Goal: Task Accomplishment & Management: Manage account settings

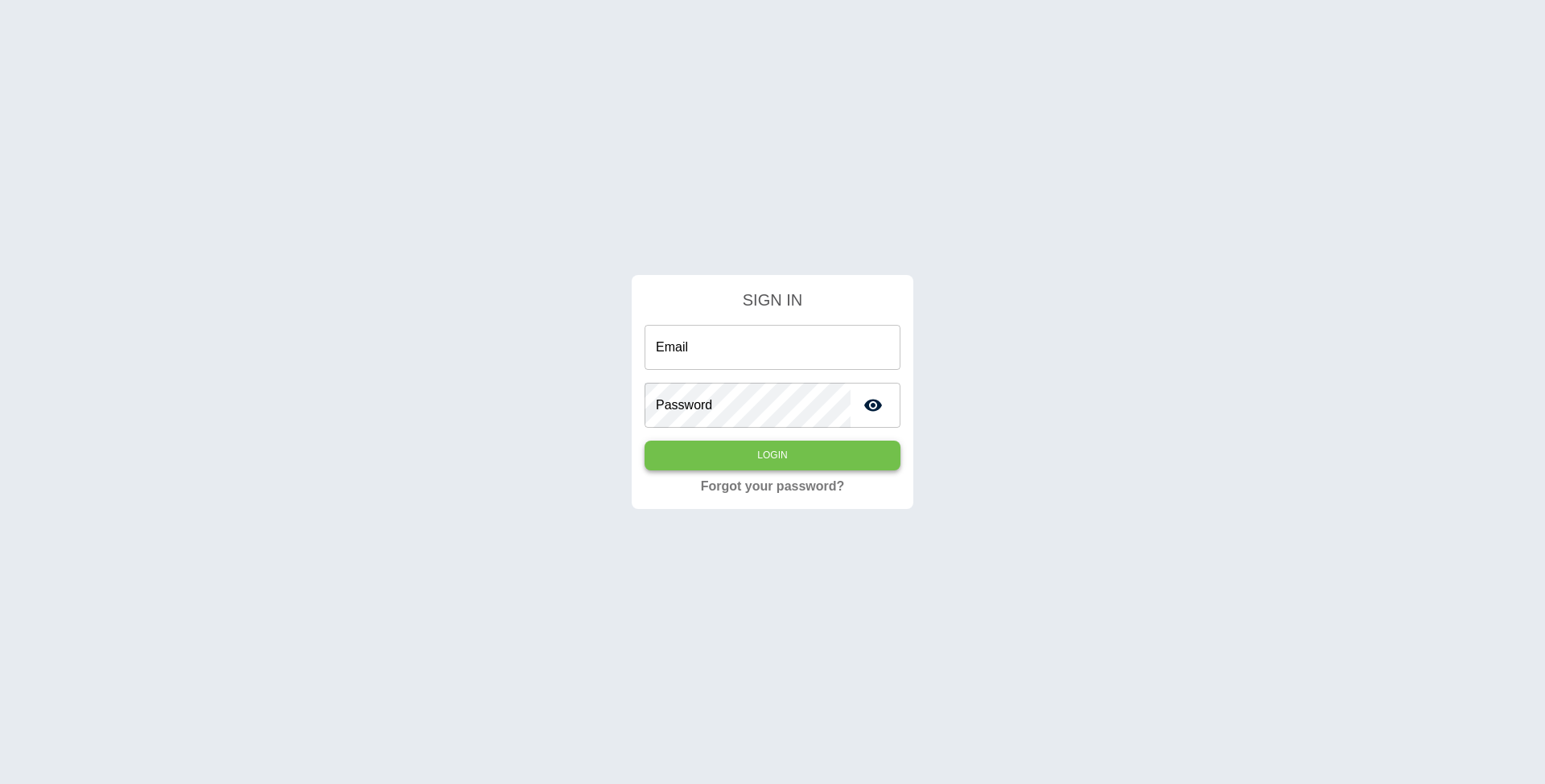
type input "**********"
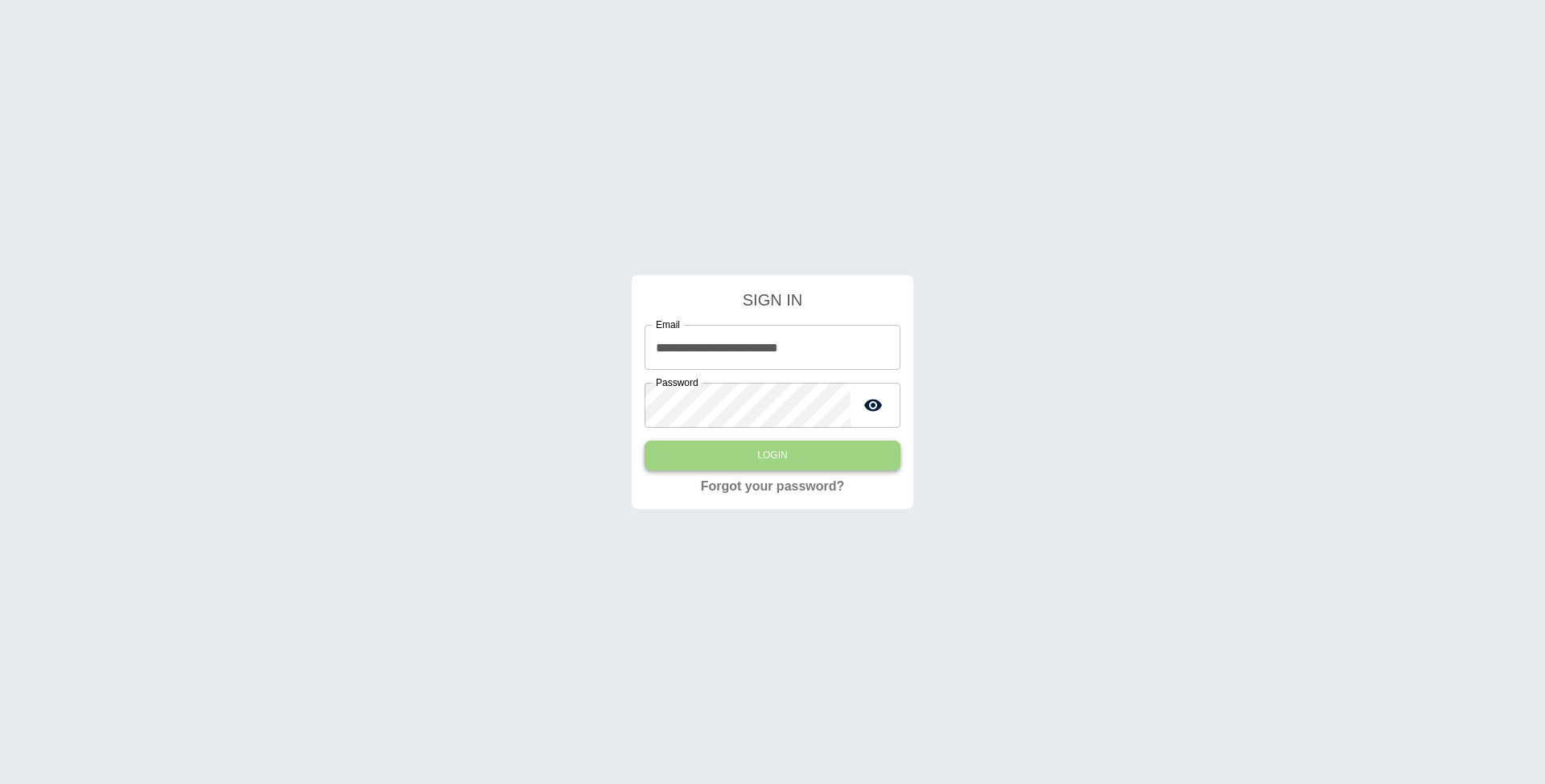
click at [759, 458] on button "Login" at bounding box center [772, 455] width 255 height 29
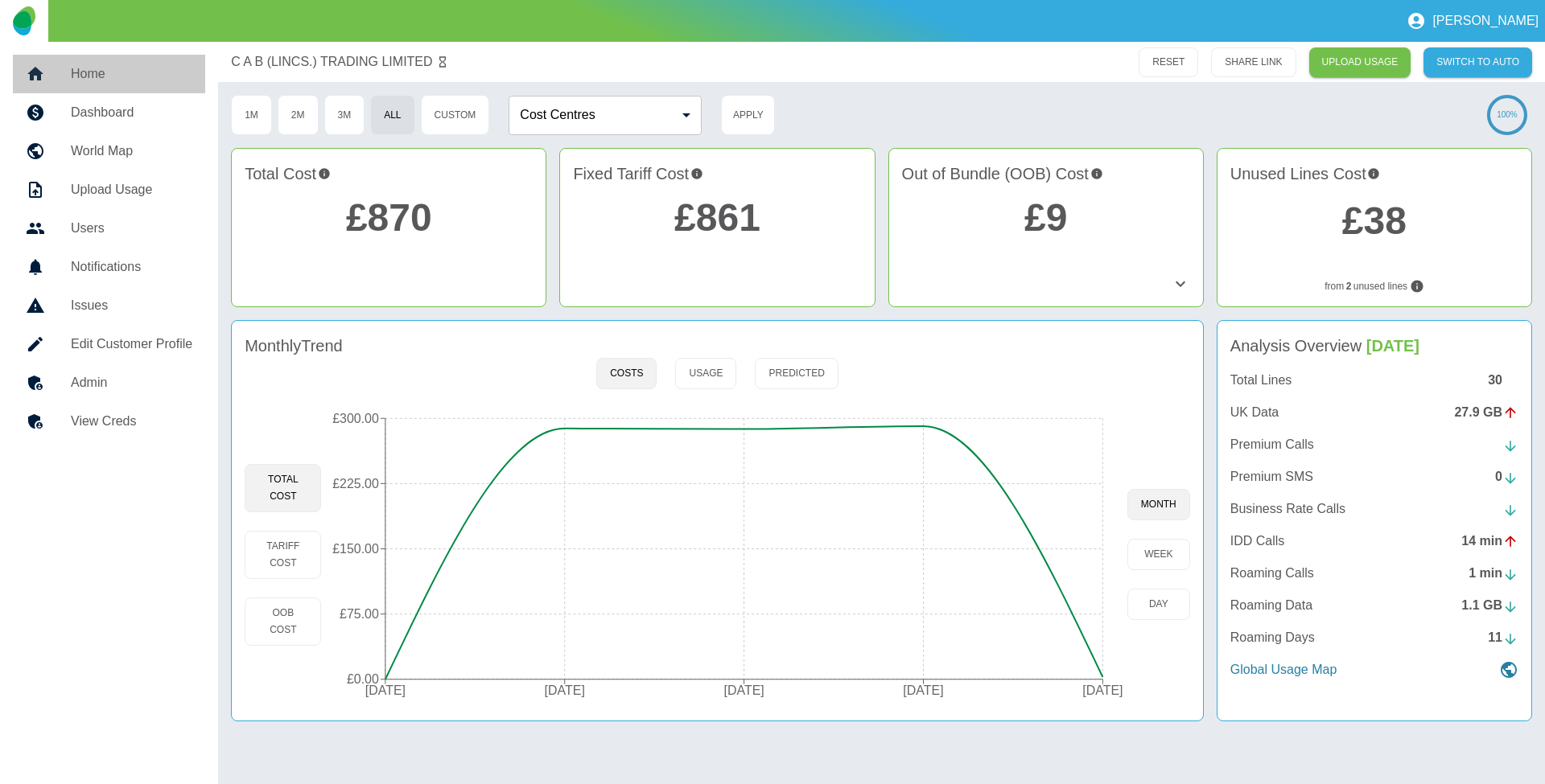
click at [124, 66] on h5 "Home" at bounding box center [131, 74] width 121 height 20
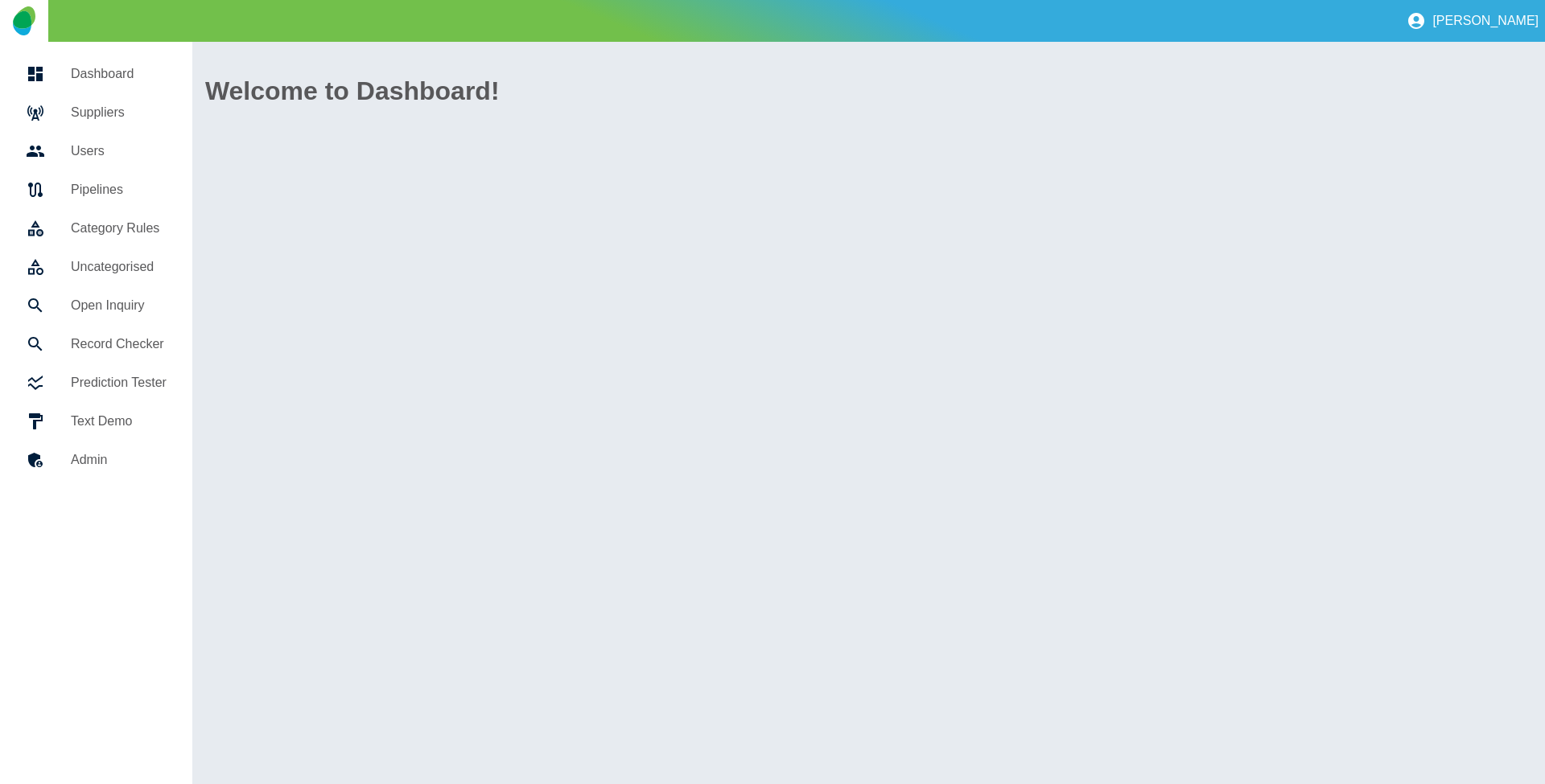
click at [113, 106] on h5 "Suppliers" at bounding box center [118, 113] width 96 height 20
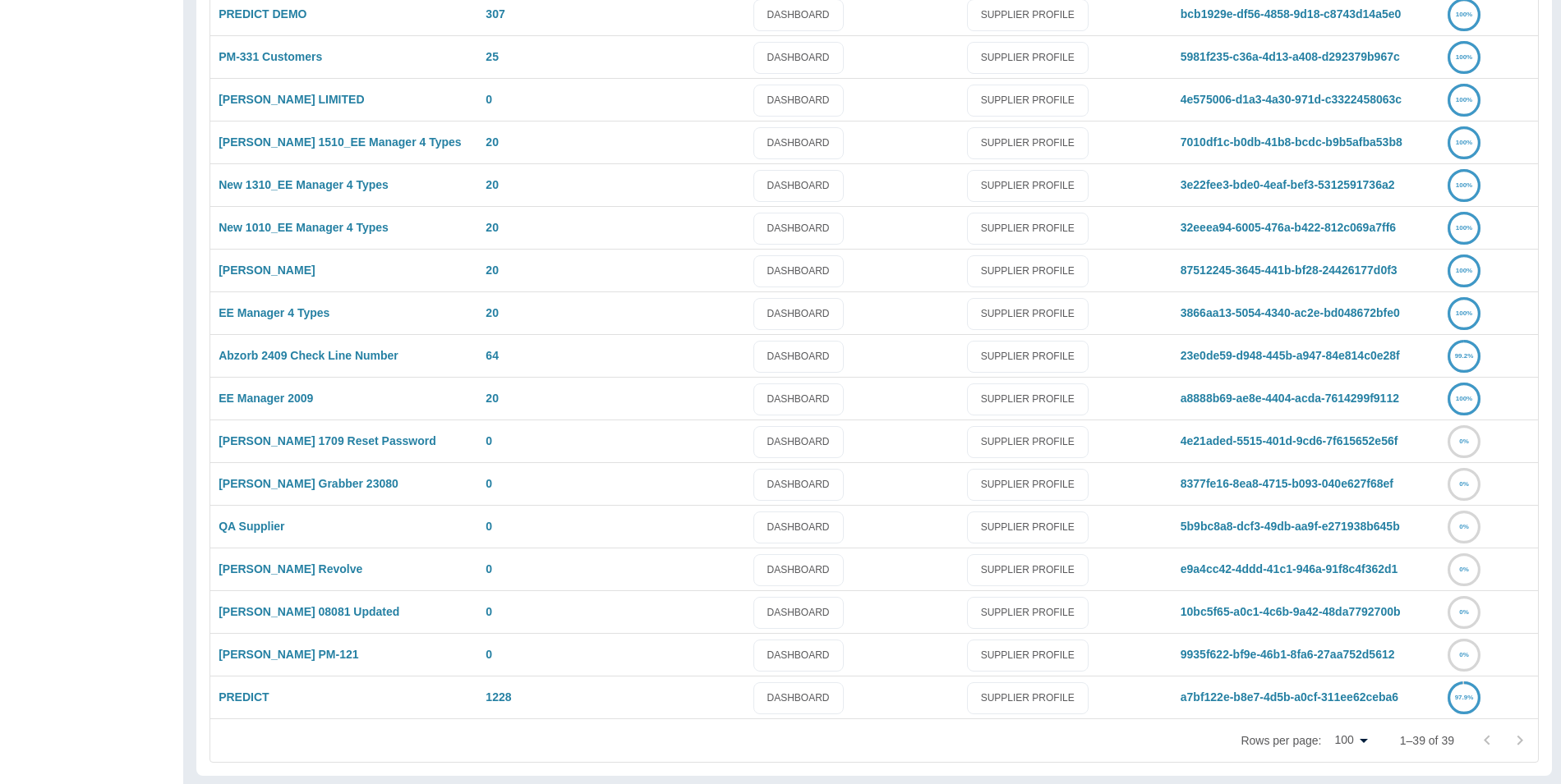
scroll to position [1113, 0]
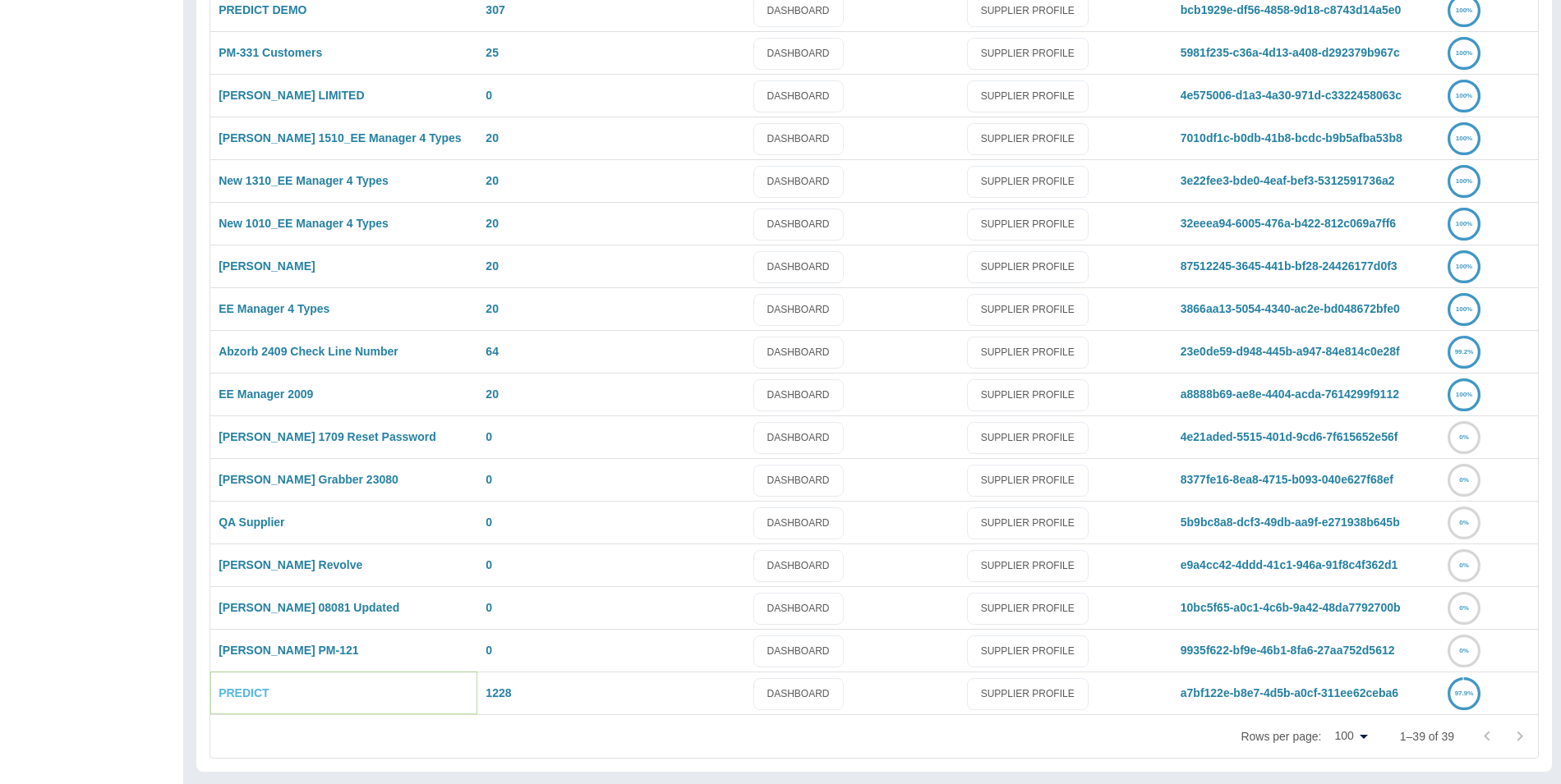
click at [257, 696] on link "PREDICT" at bounding box center [243, 693] width 50 height 13
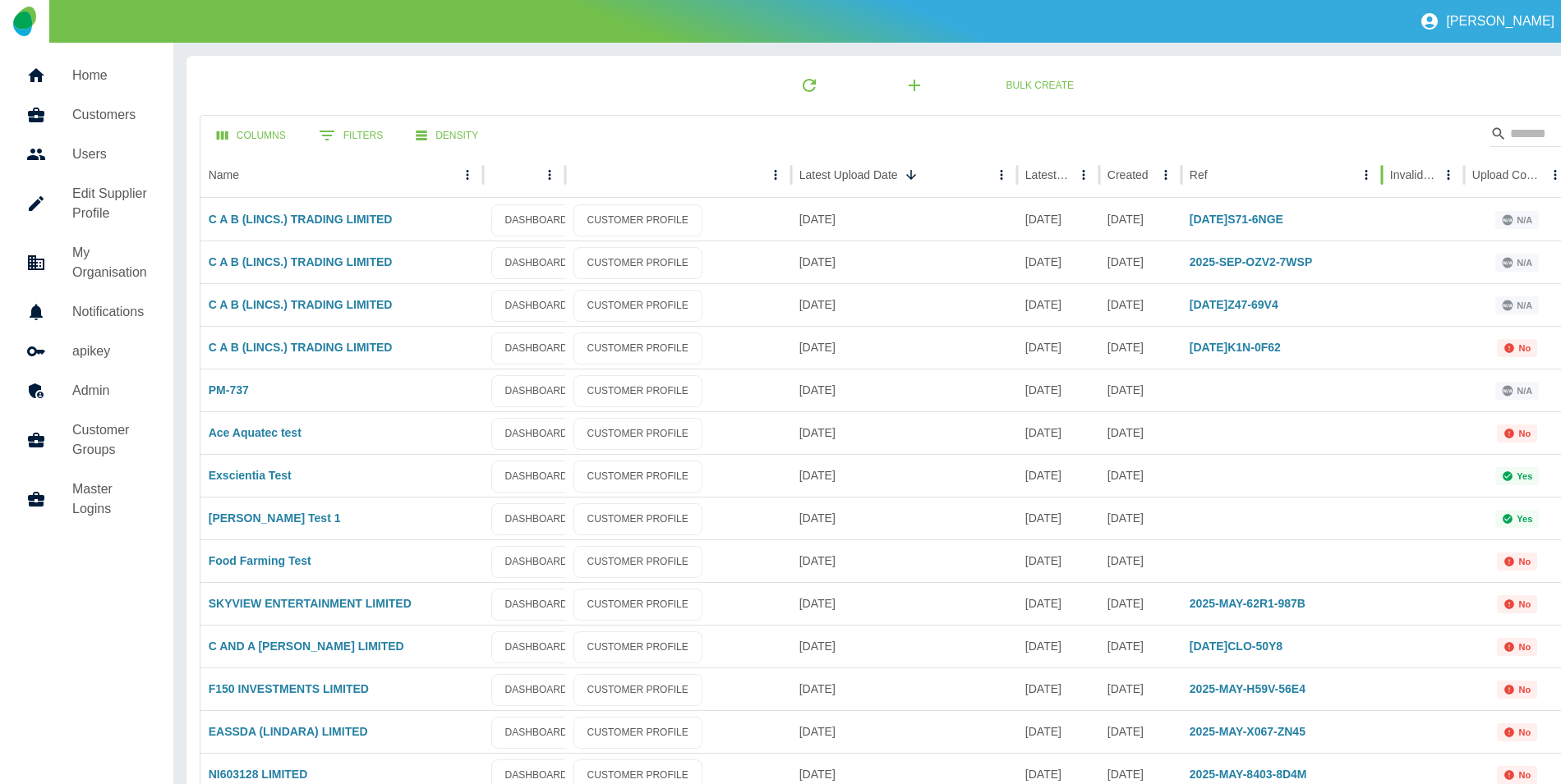
drag, startPoint x: 1246, startPoint y: 170, endPoint x: 1390, endPoint y: 190, distance: 145.4
click at [1390, 190] on div "Name Latest Upload Date Latest Usage Created Ref Invalid Creds Upload Complete …" at bounding box center [935, 175] width 1469 height 46
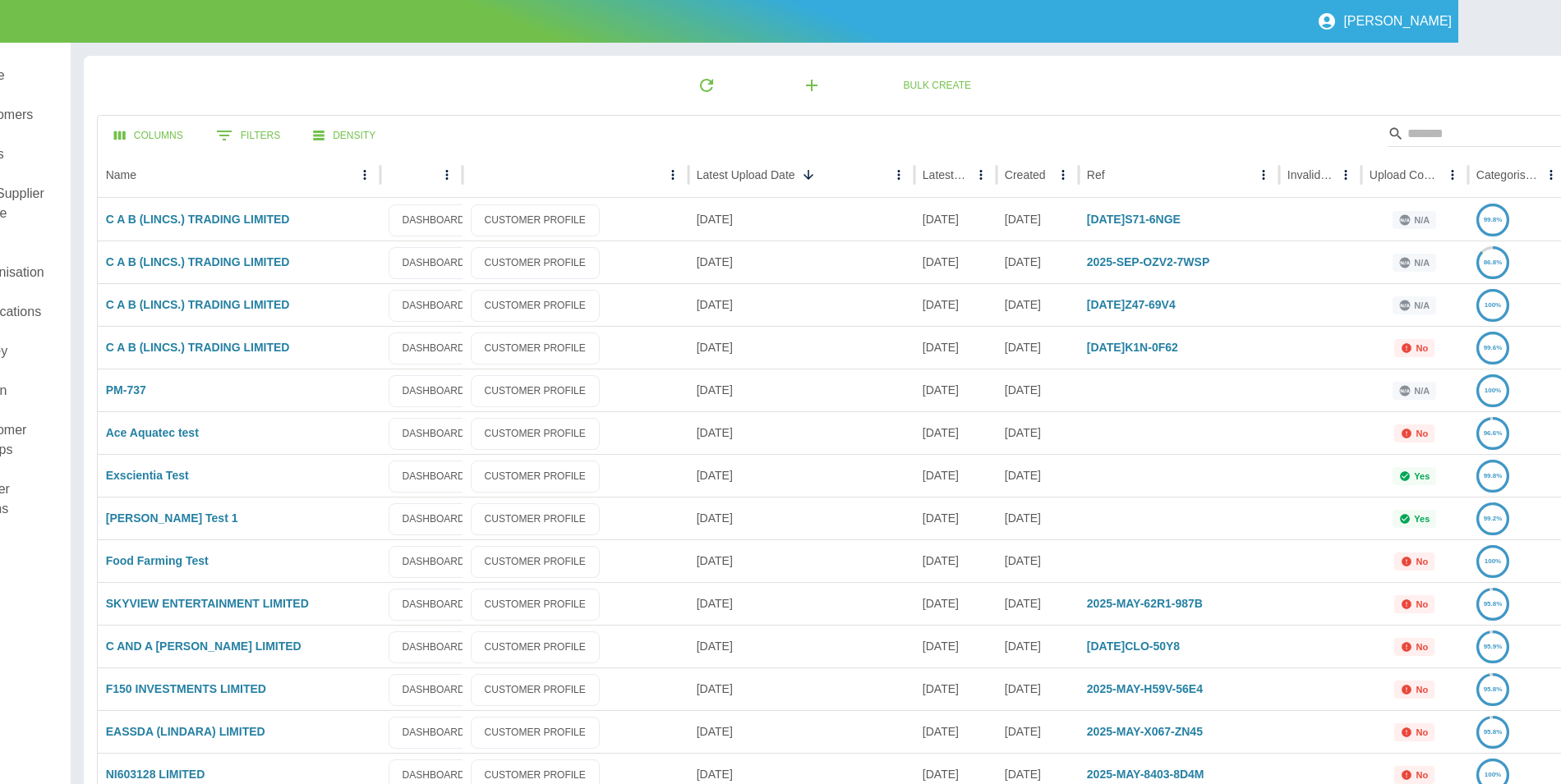
scroll to position [0, 128]
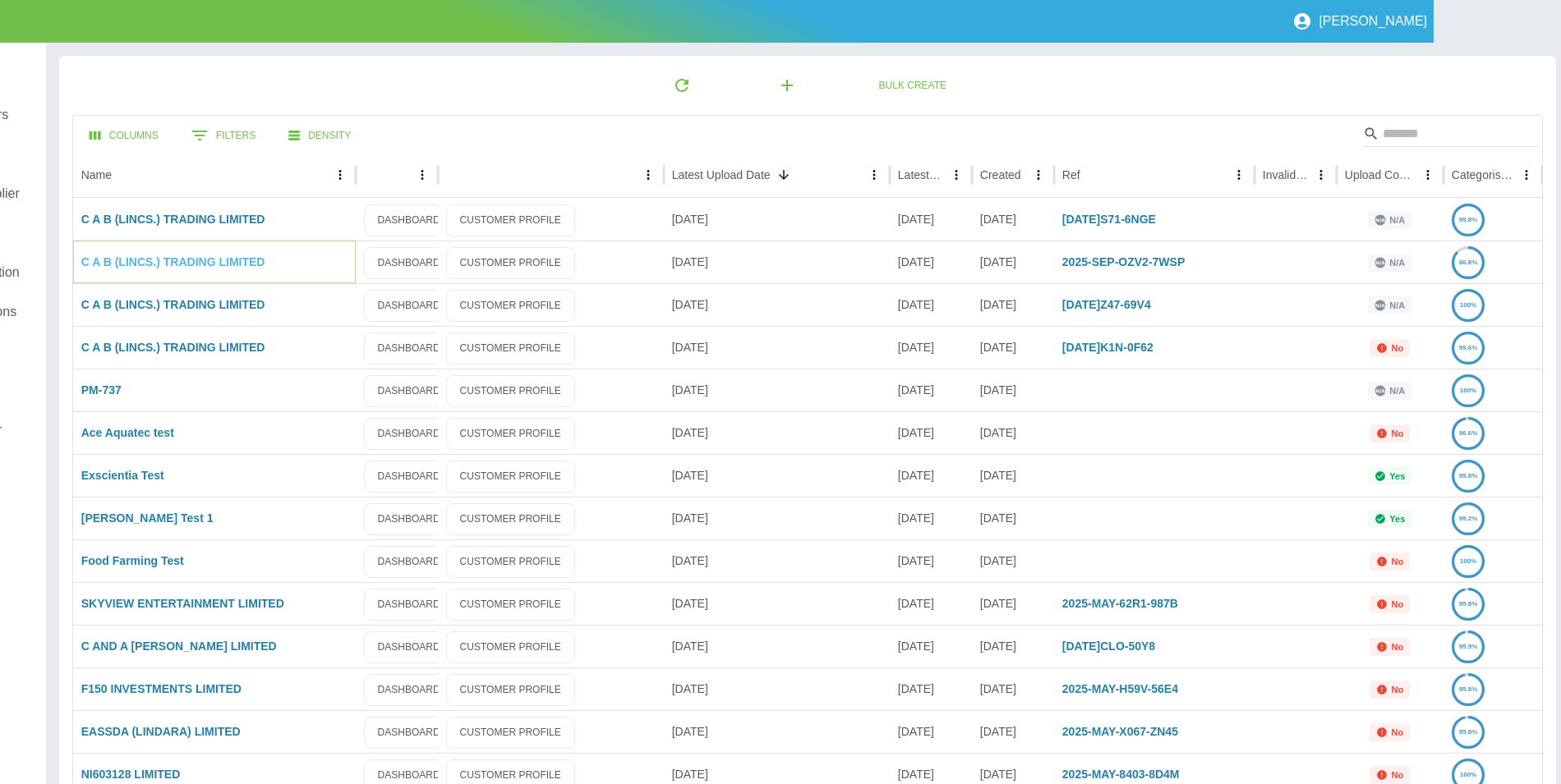
click at [178, 263] on link "C A B (LINCS.) TRADING LIMITED" at bounding box center [173, 262] width 184 height 13
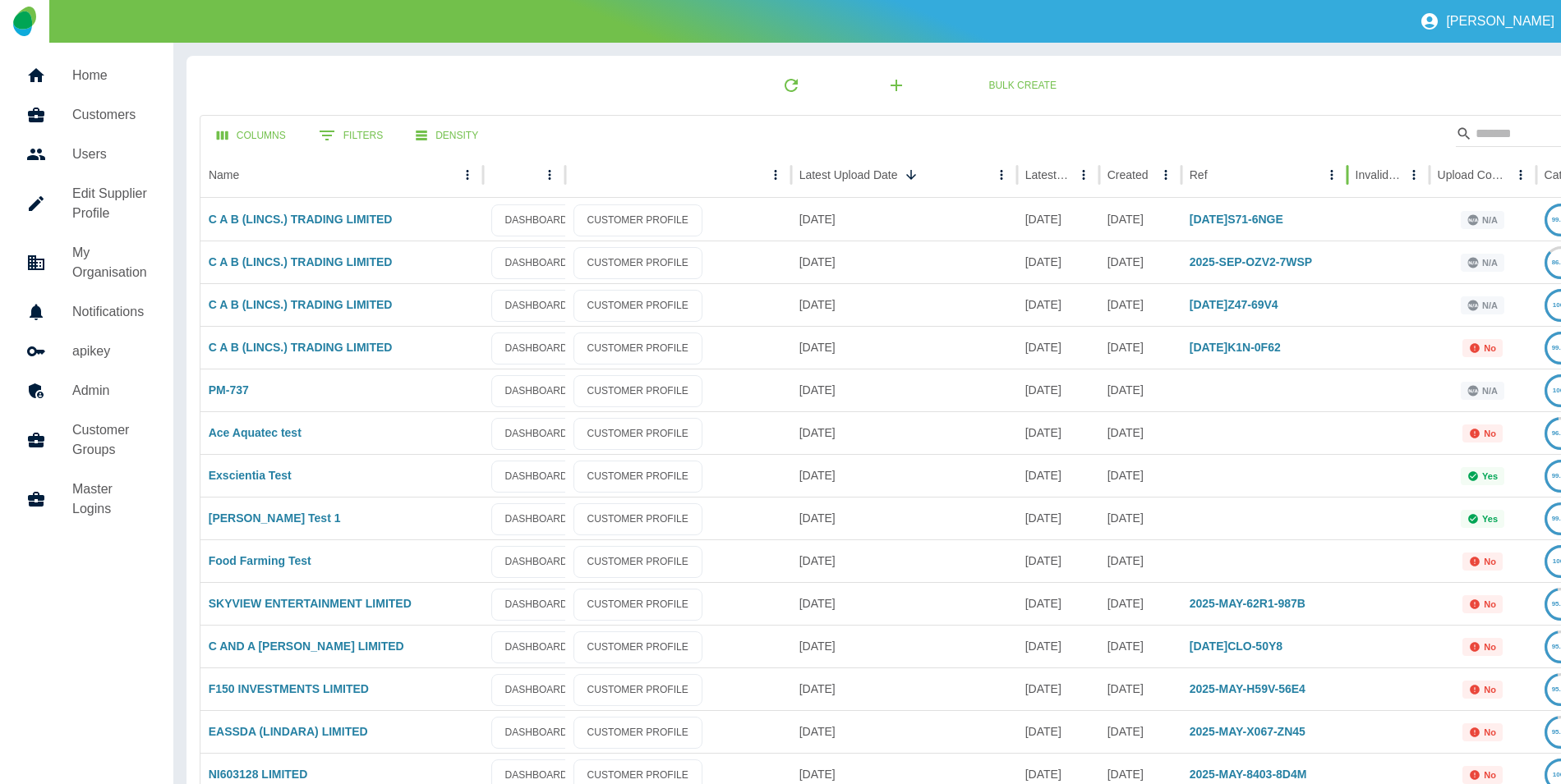
drag, startPoint x: 1247, startPoint y: 168, endPoint x: 1347, endPoint y: 163, distance: 100.1
click at [1347, 163] on div at bounding box center [1347, 175] width 8 height 46
click at [340, 346] on link "C A B (LINCS.) TRADING LIMITED" at bounding box center [301, 347] width 184 height 13
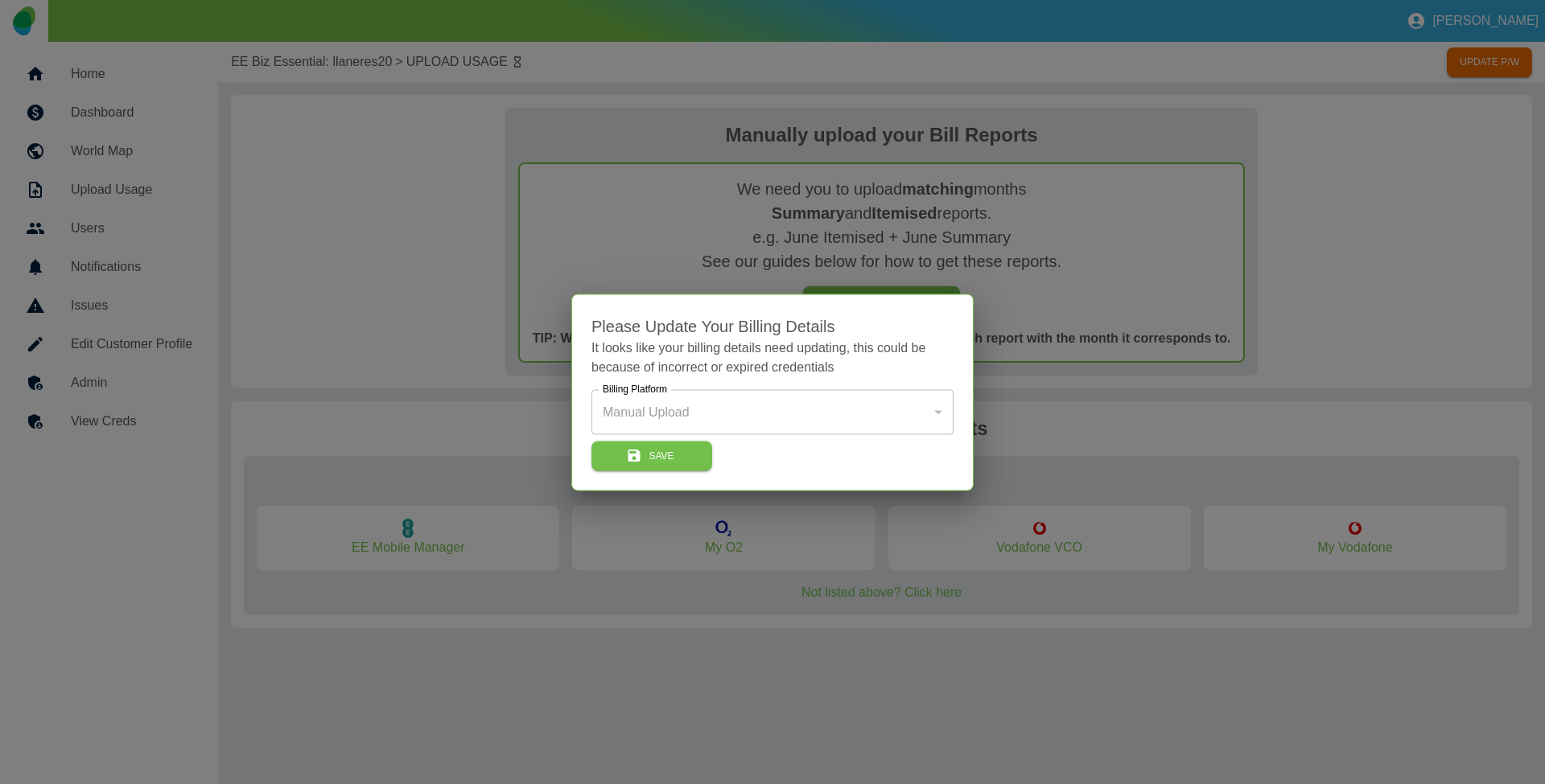
type input "*"
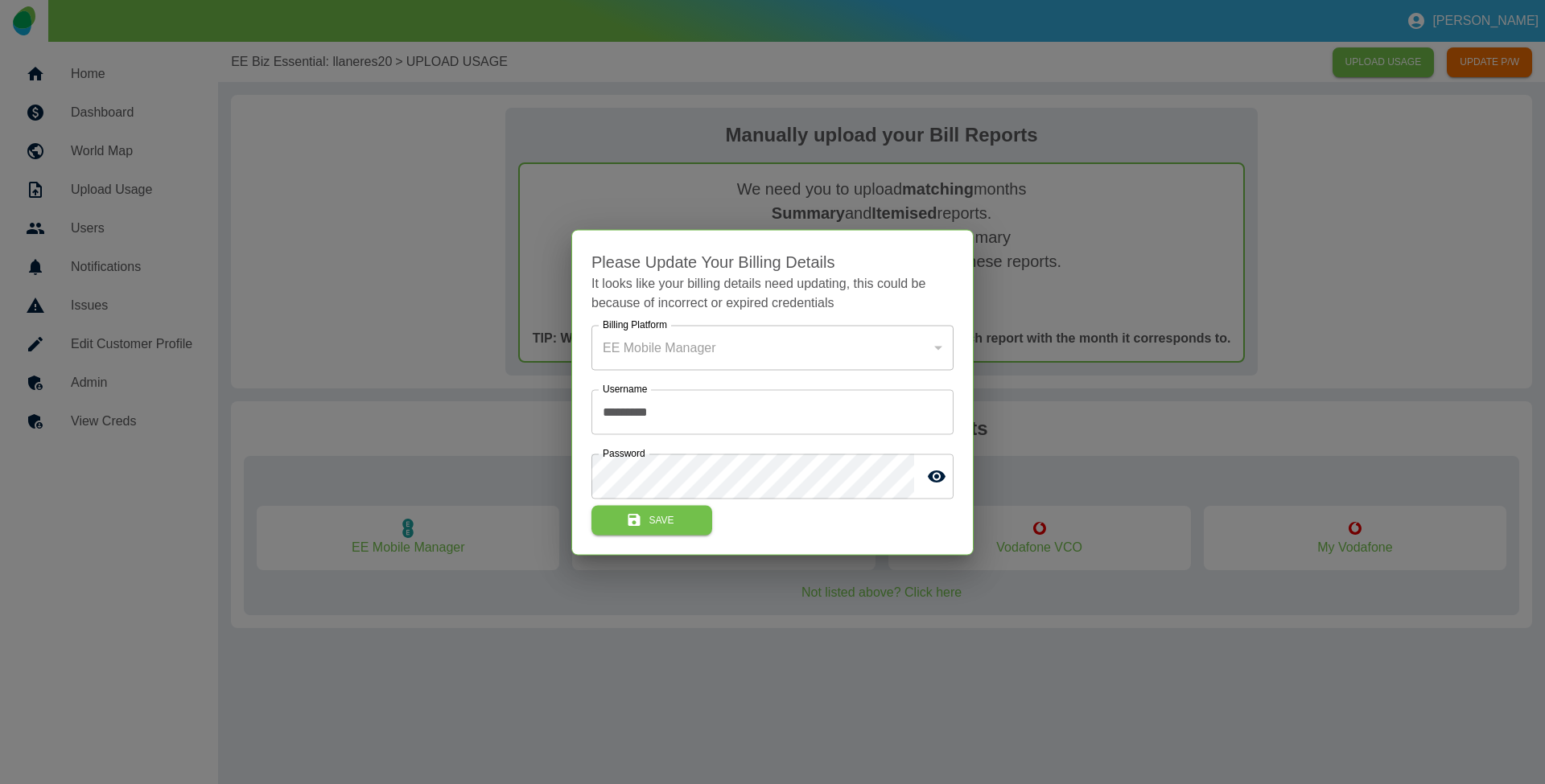
click at [280, 115] on div at bounding box center [772, 392] width 1545 height 784
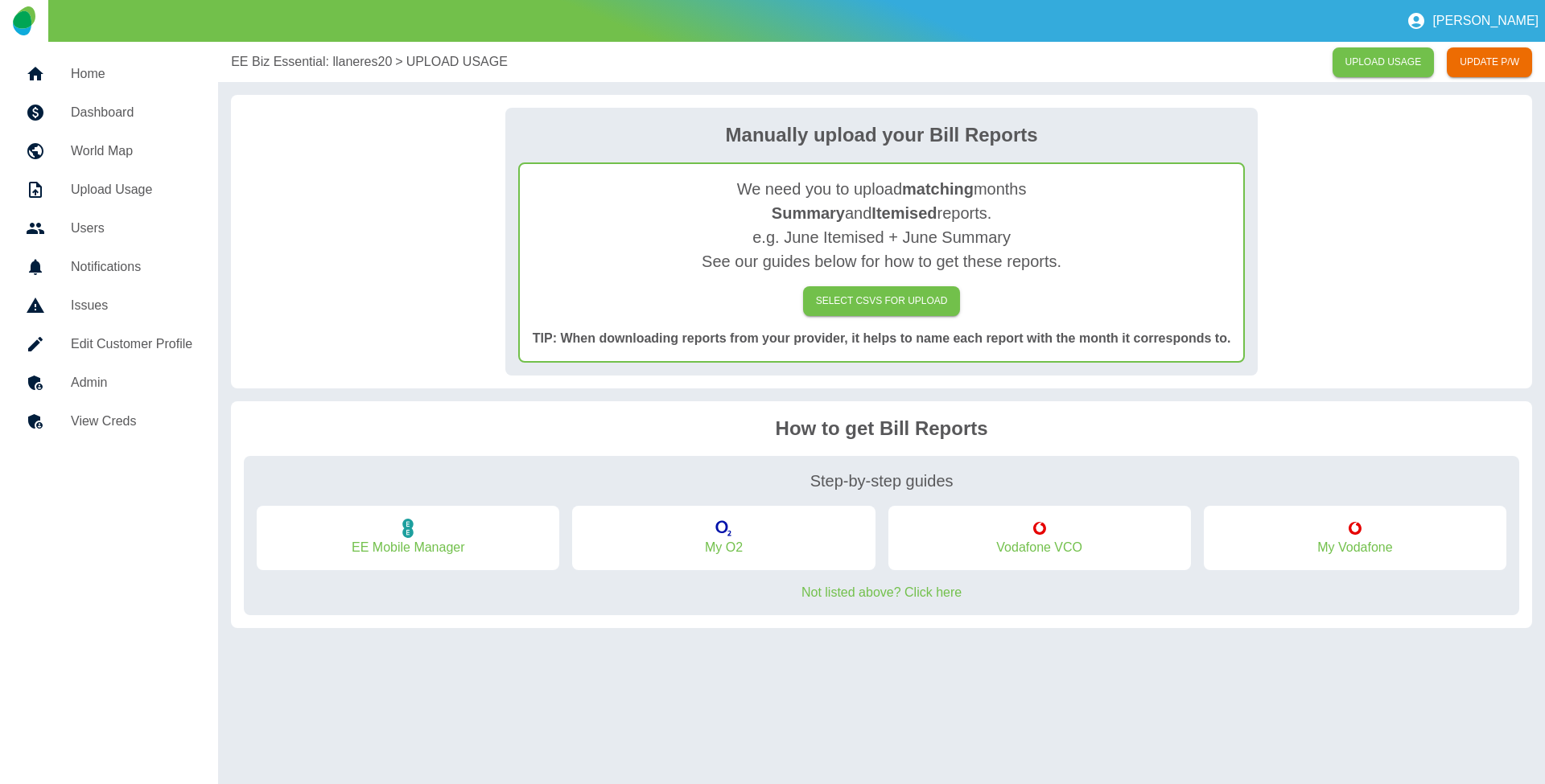
click at [122, 69] on h5 "Home" at bounding box center [131, 74] width 121 height 20
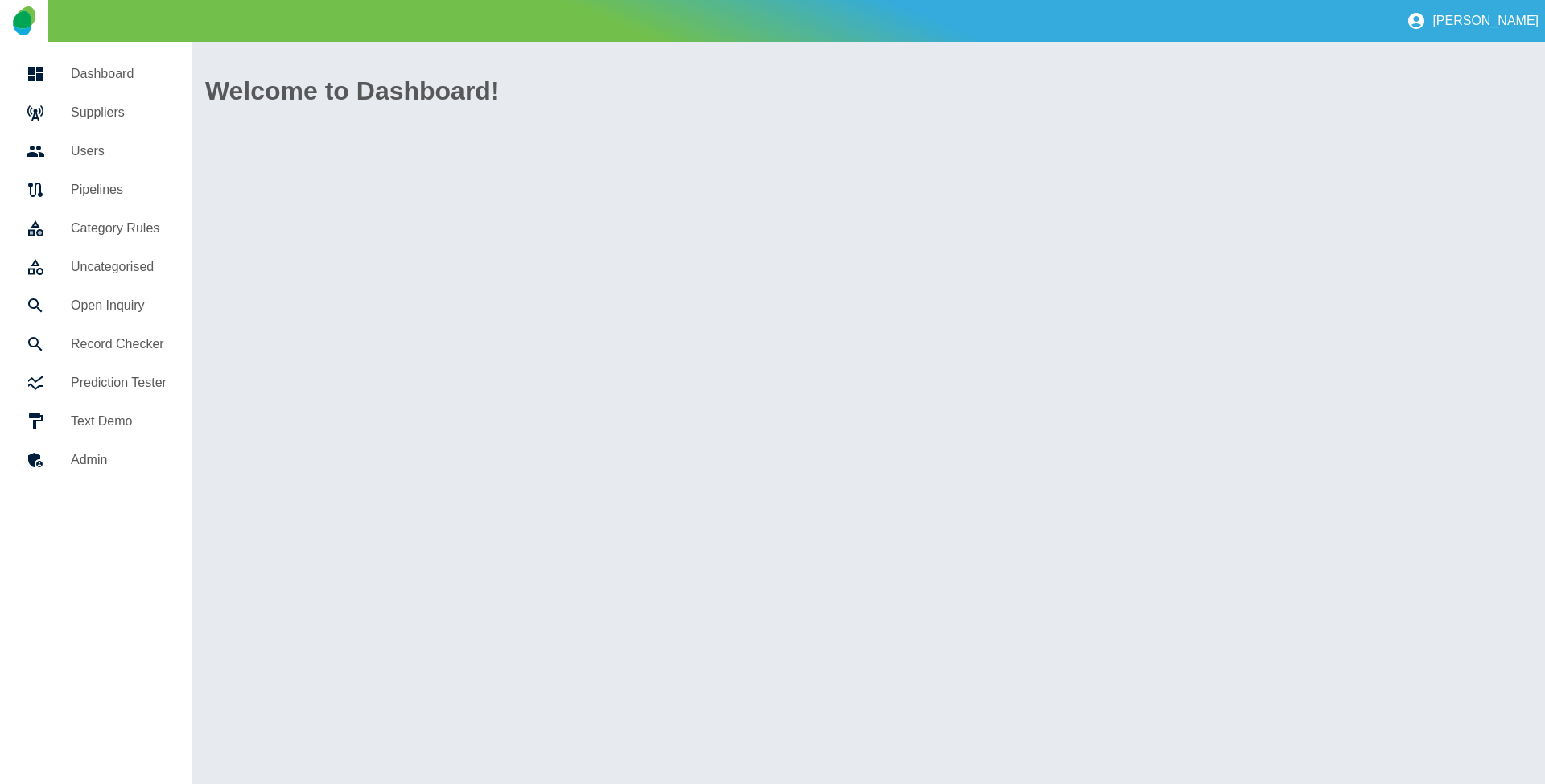
click at [99, 111] on h5 "Suppliers" at bounding box center [118, 113] width 96 height 20
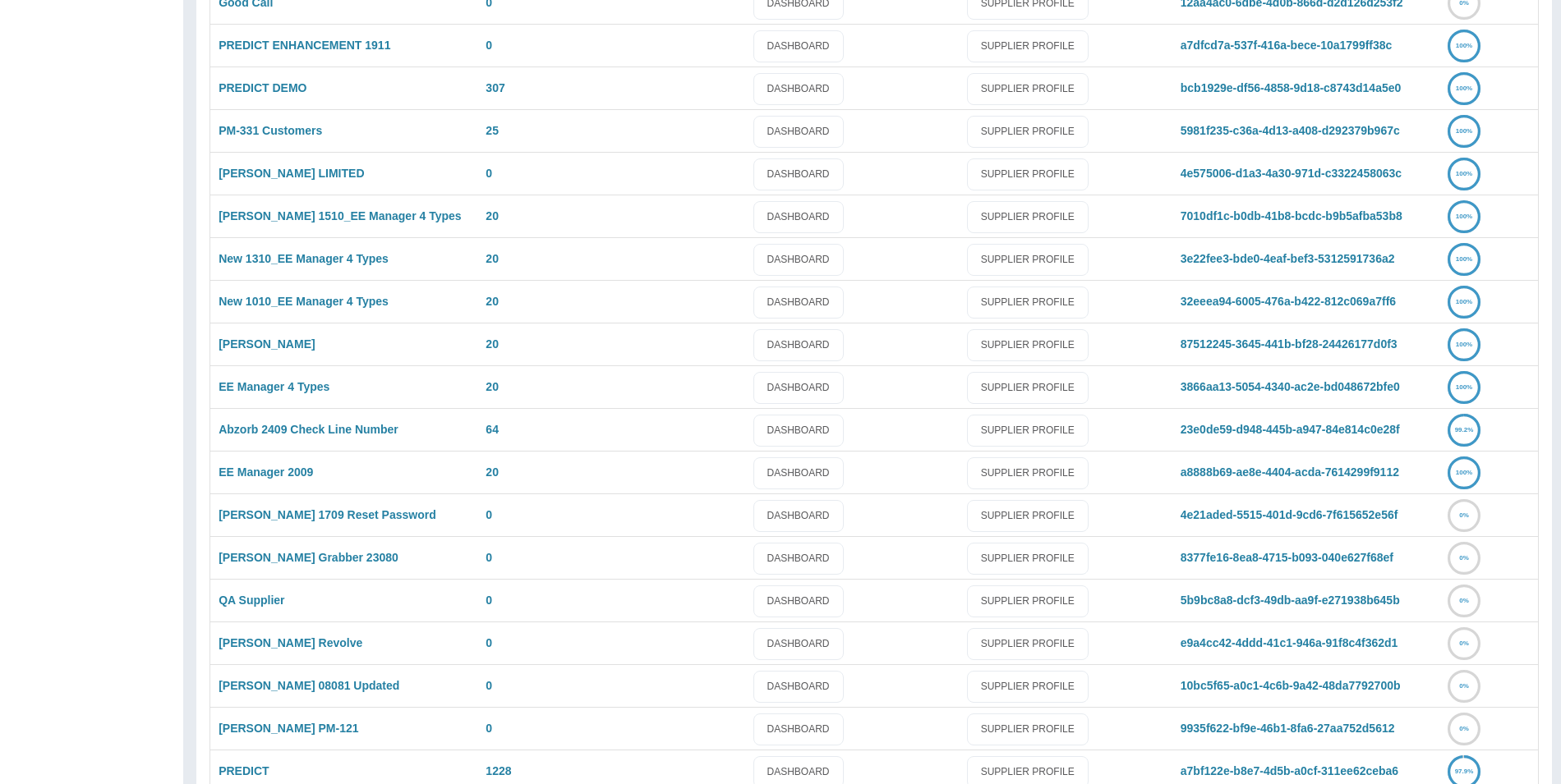
scroll to position [1113, 0]
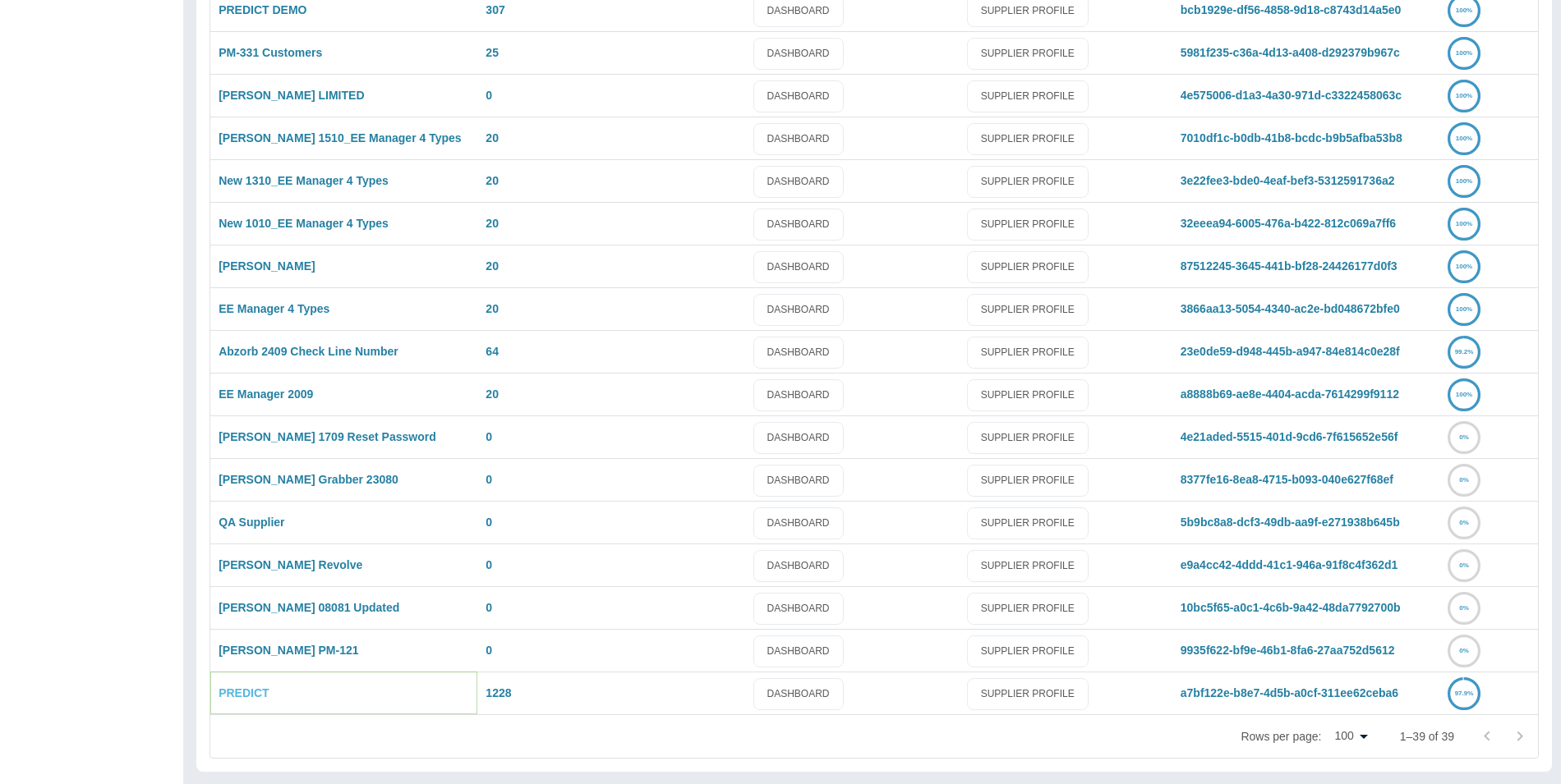
click at [248, 692] on link "PREDICT" at bounding box center [243, 693] width 50 height 13
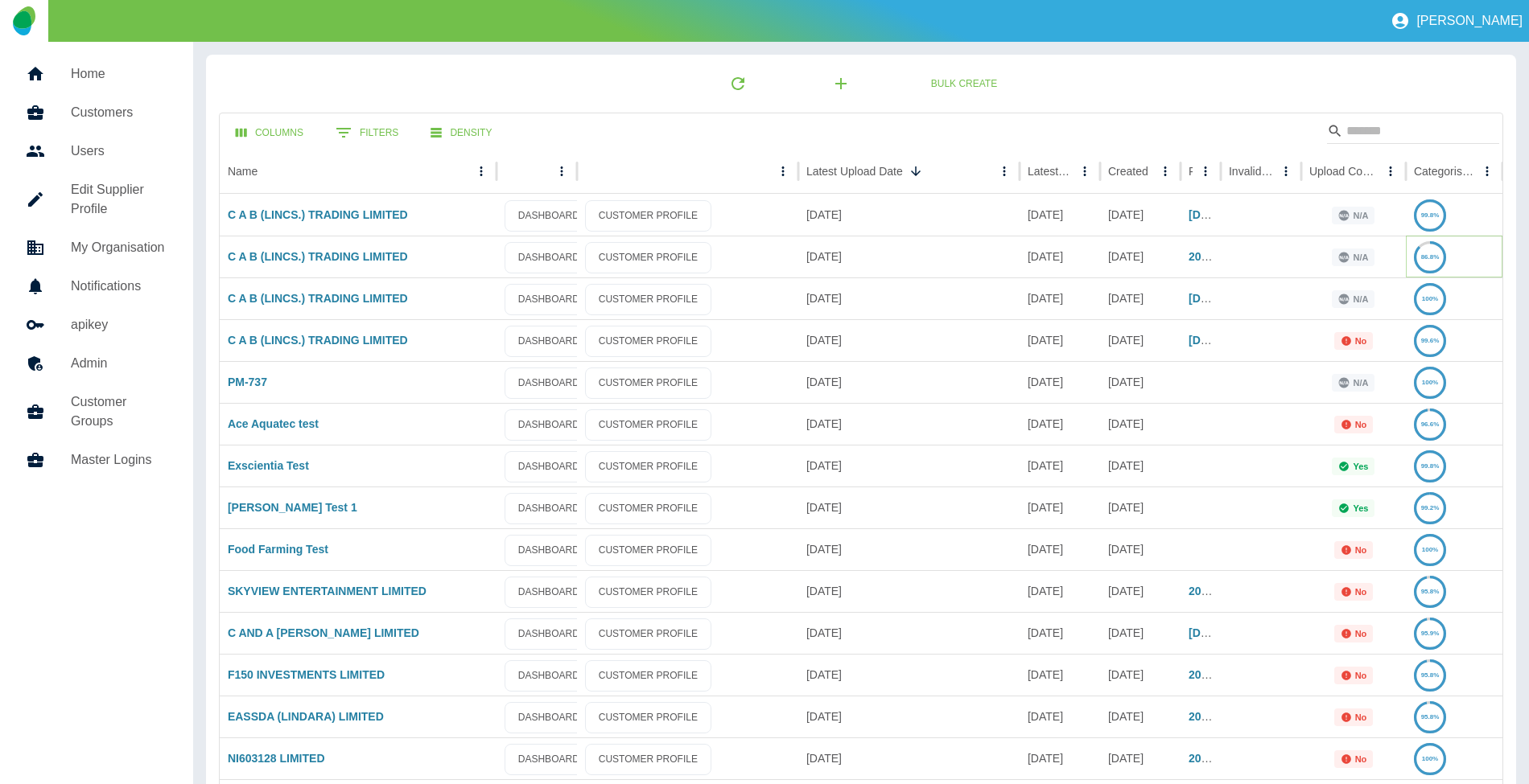
click at [1433, 259] on text "86.8%" at bounding box center [1430, 257] width 19 height 7
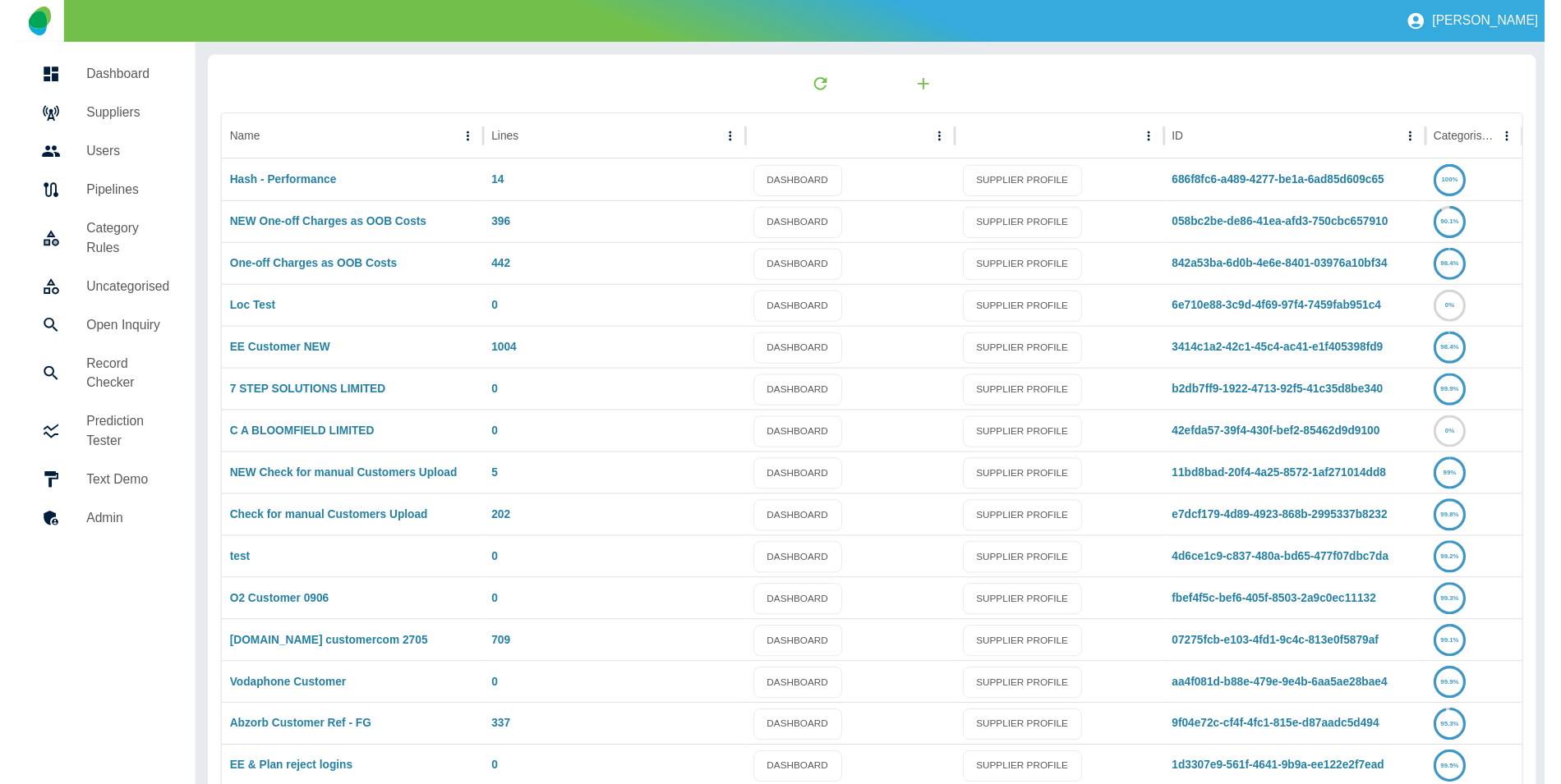
scroll to position [1113, 0]
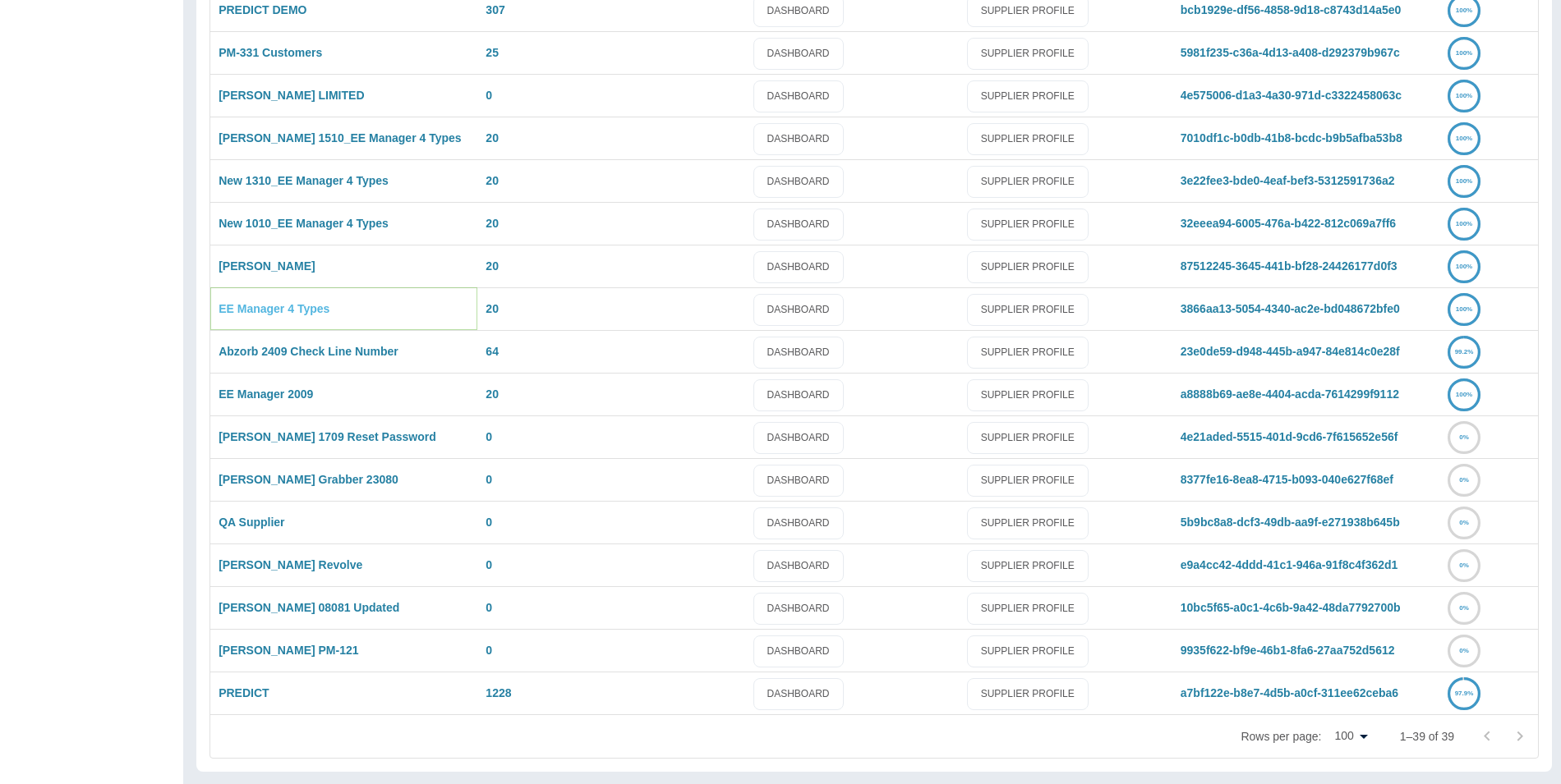
click at [274, 311] on link "EE Manager 4 Types" at bounding box center [274, 309] width 111 height 13
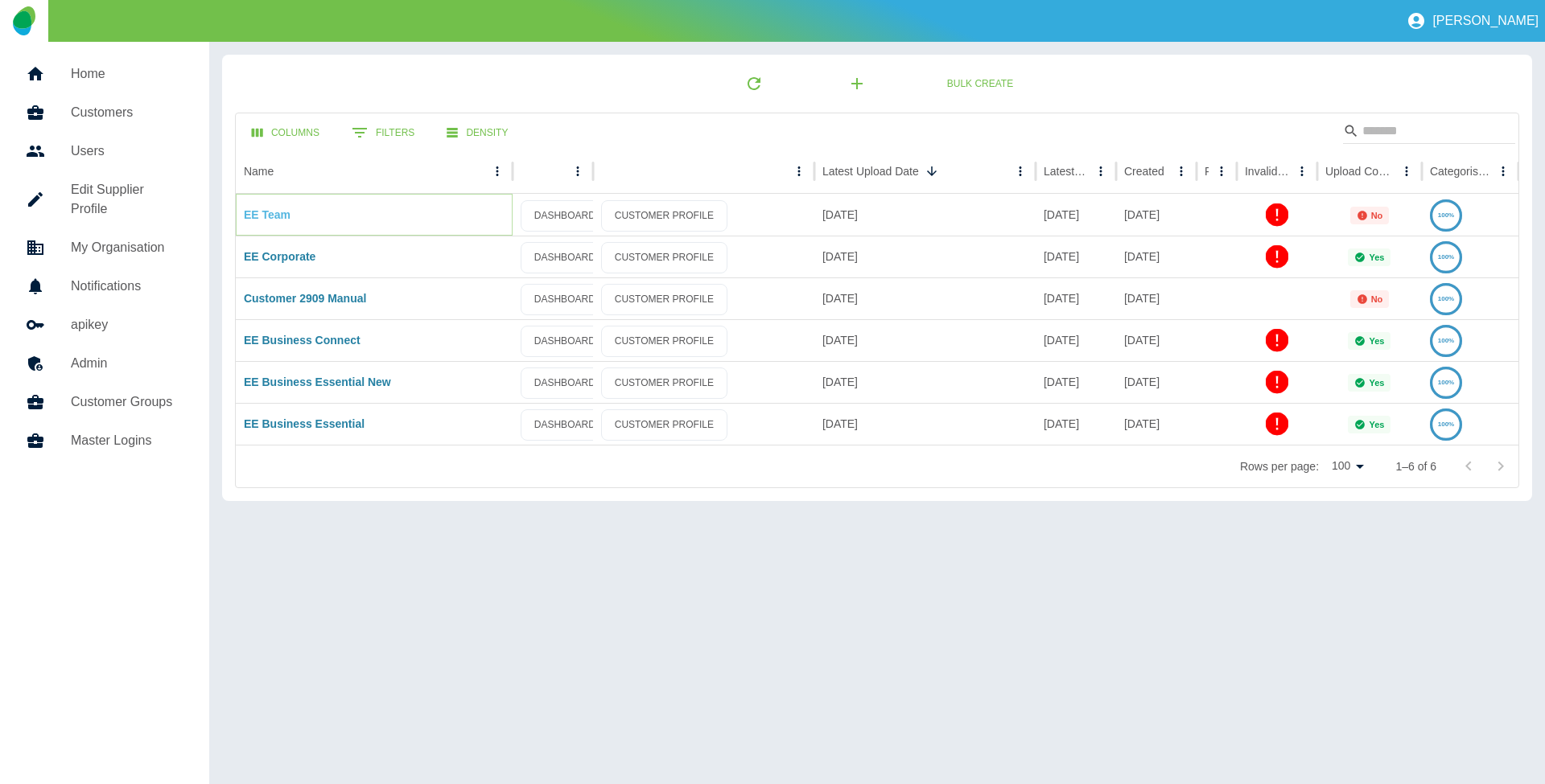
click at [267, 213] on link "EE Team" at bounding box center [267, 214] width 46 height 13
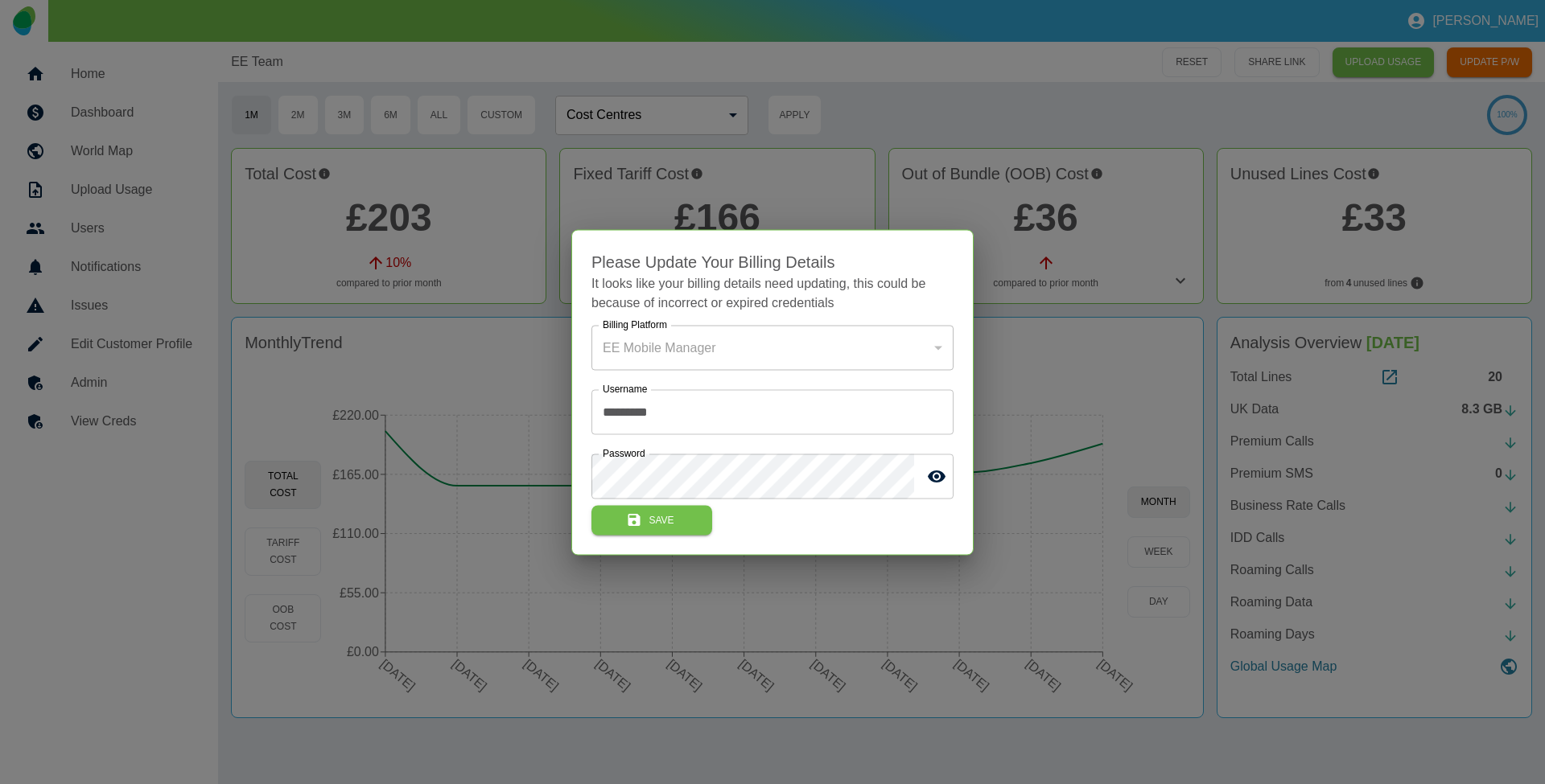
click at [888, 74] on div at bounding box center [772, 392] width 1545 height 784
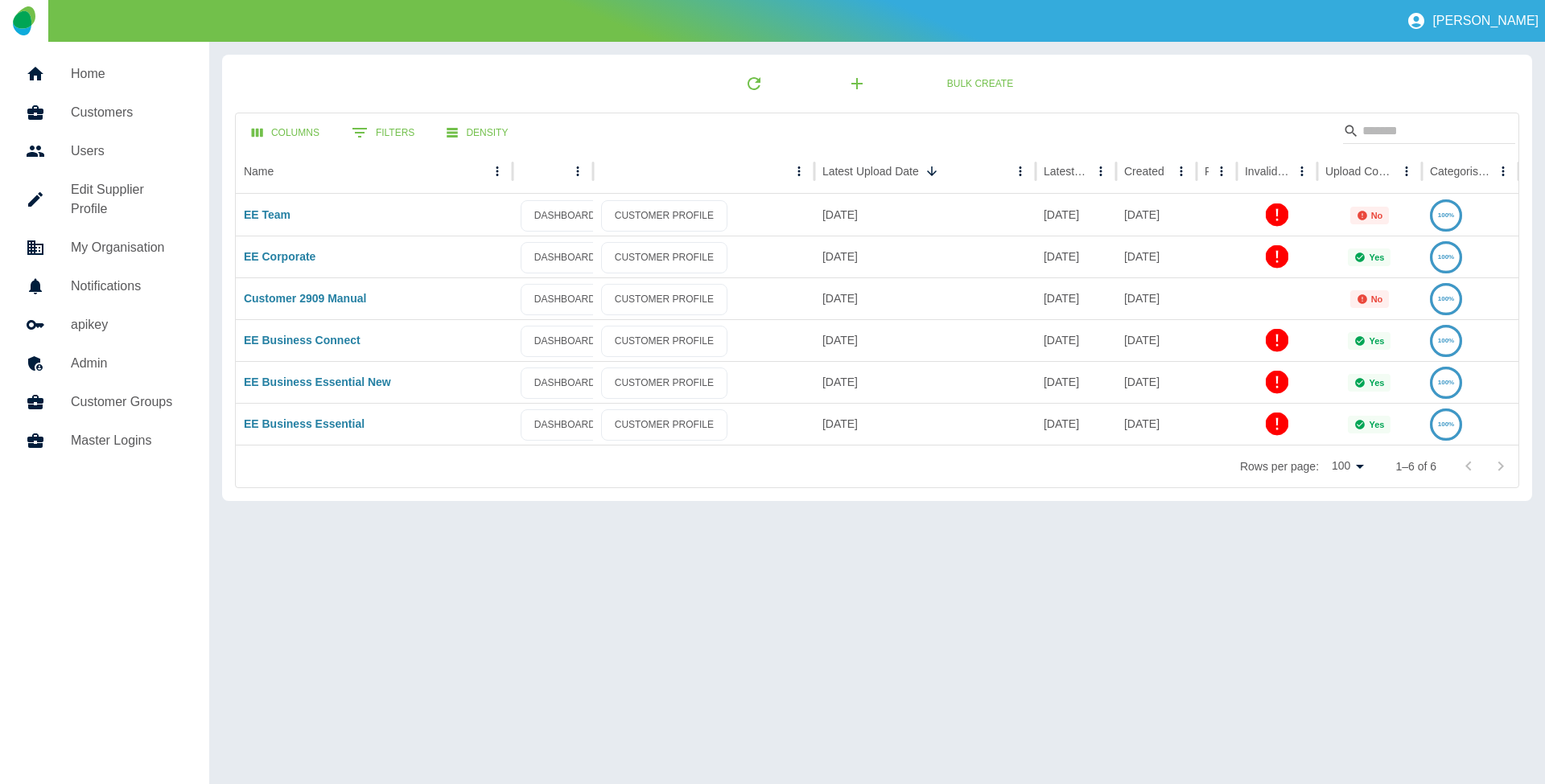
click at [99, 66] on h5 "Home" at bounding box center [127, 74] width 113 height 20
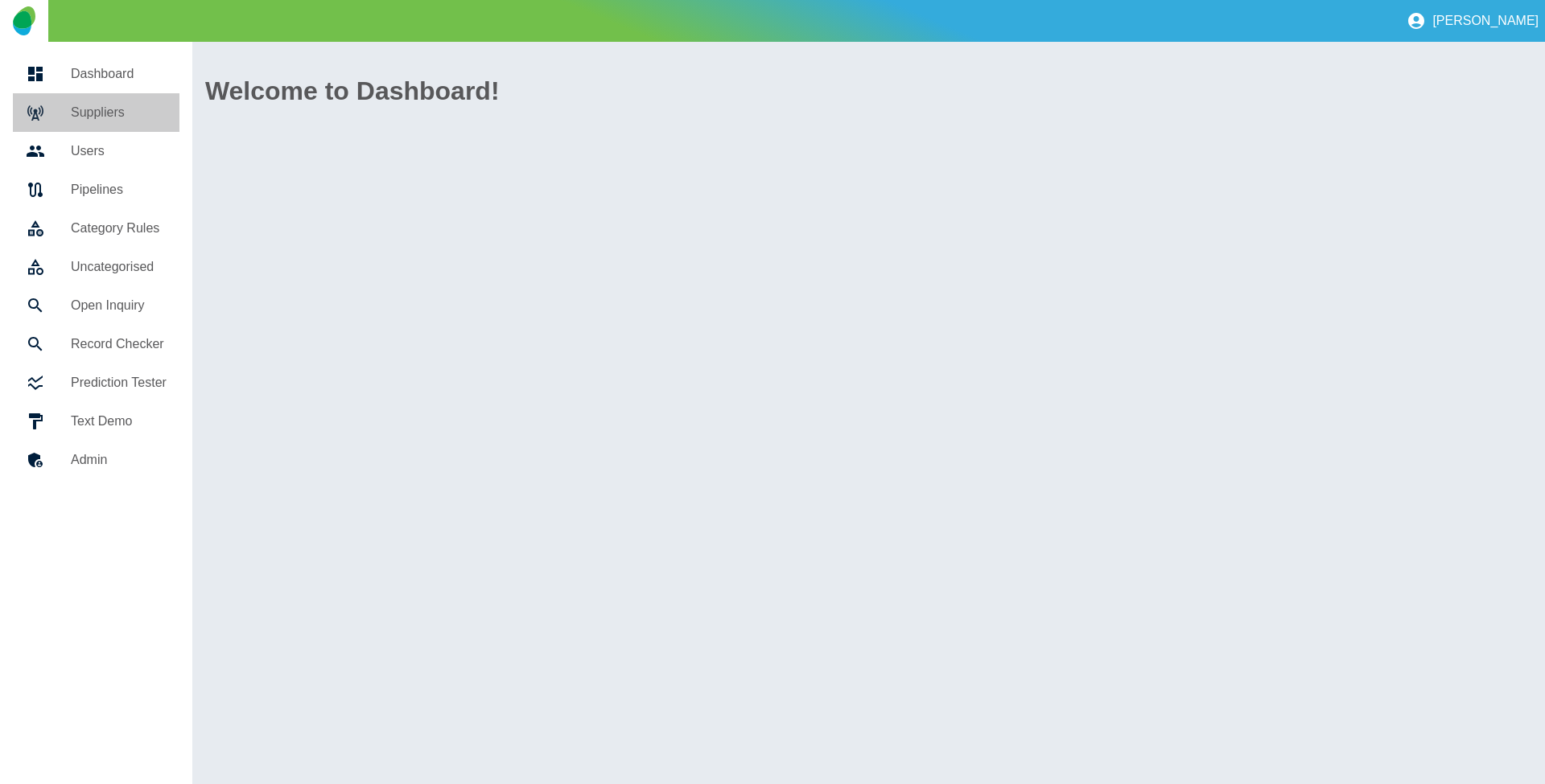
click at [96, 111] on h5 "Suppliers" at bounding box center [118, 113] width 96 height 20
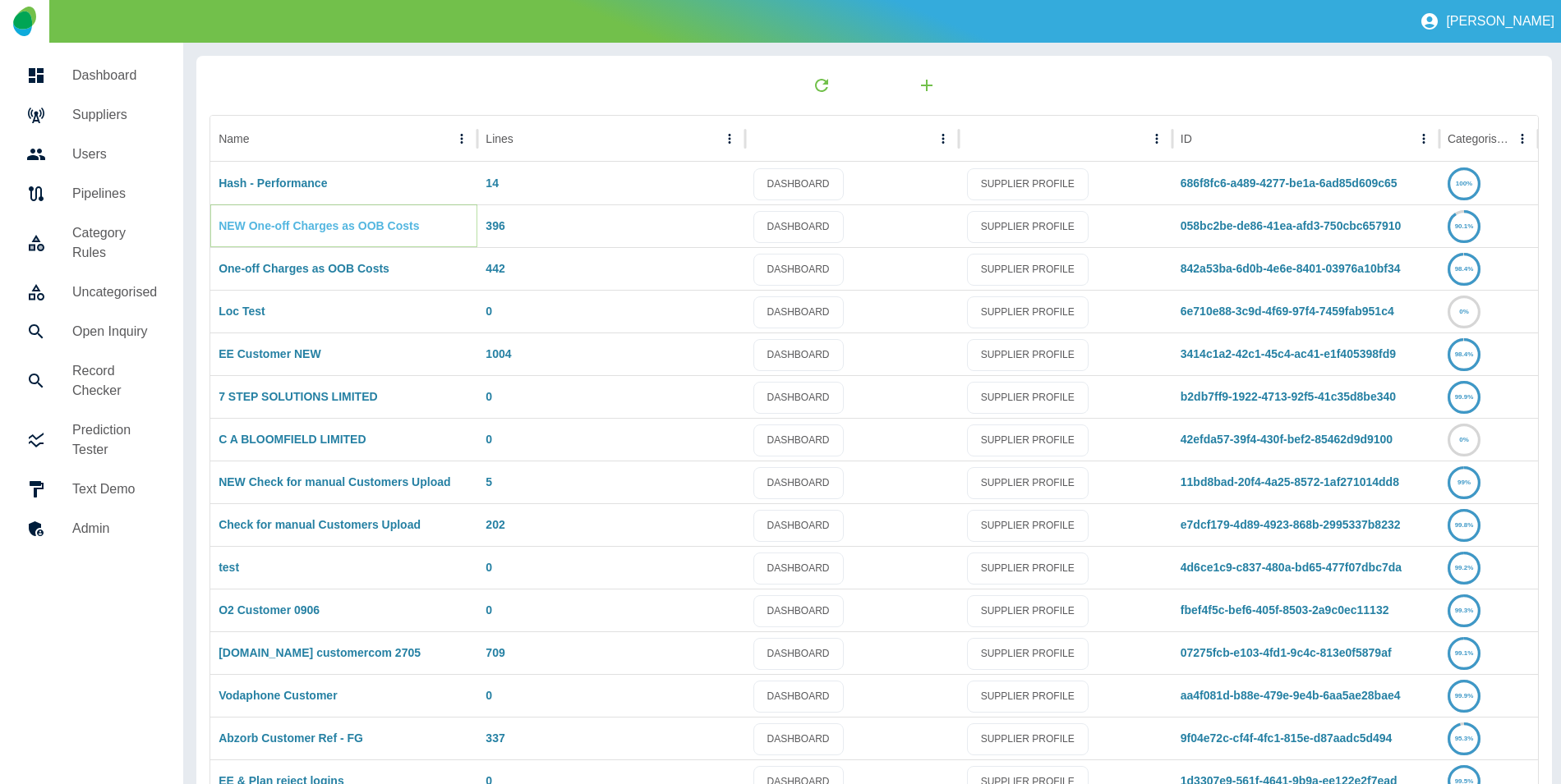
click at [261, 223] on link "NEW One-off Charges as OOB Costs" at bounding box center [319, 226] width 201 height 13
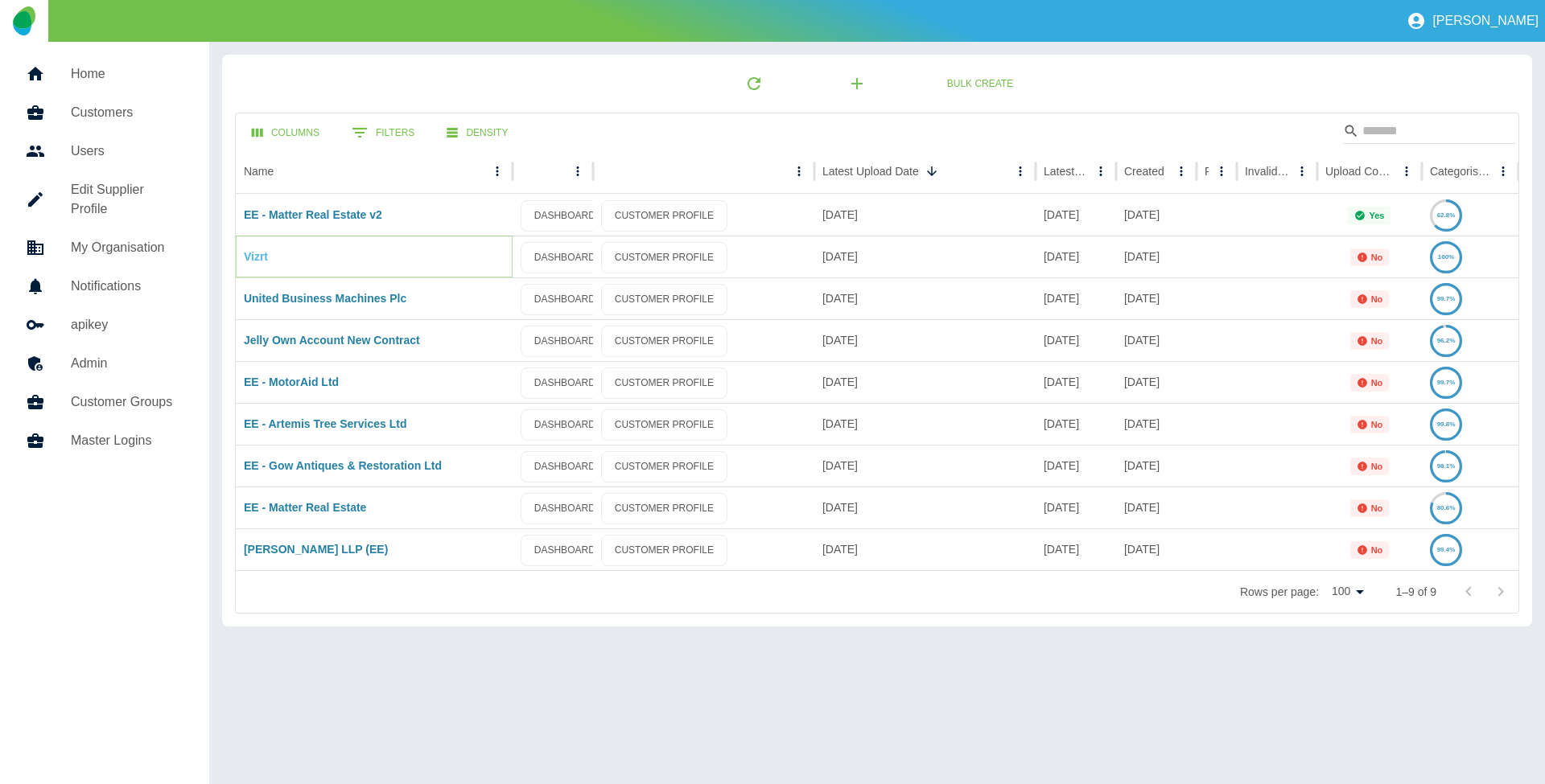
click at [253, 254] on link "Vizrt" at bounding box center [255, 256] width 24 height 13
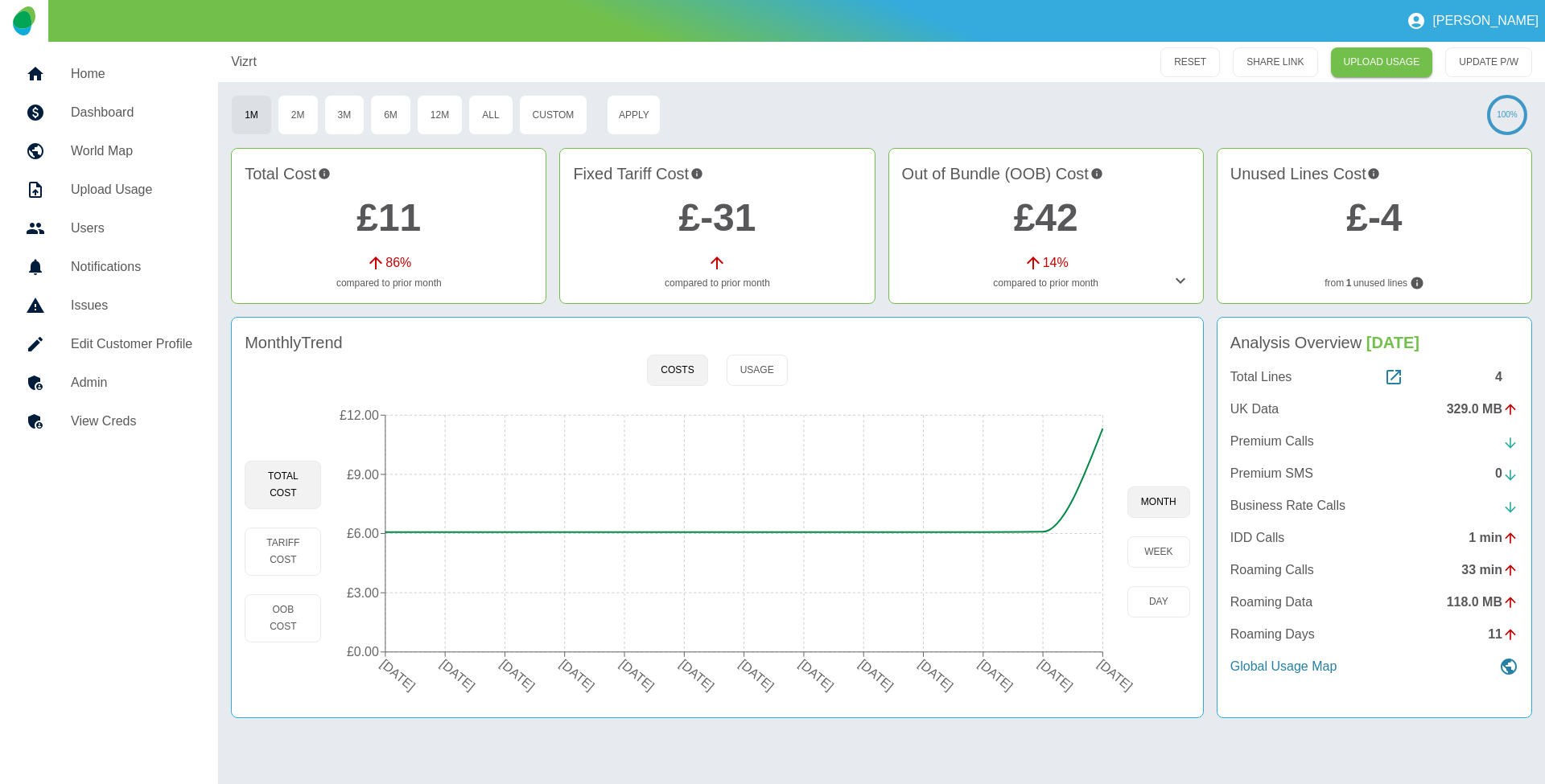
click at [96, 374] on h5 "Admin" at bounding box center [131, 383] width 121 height 20
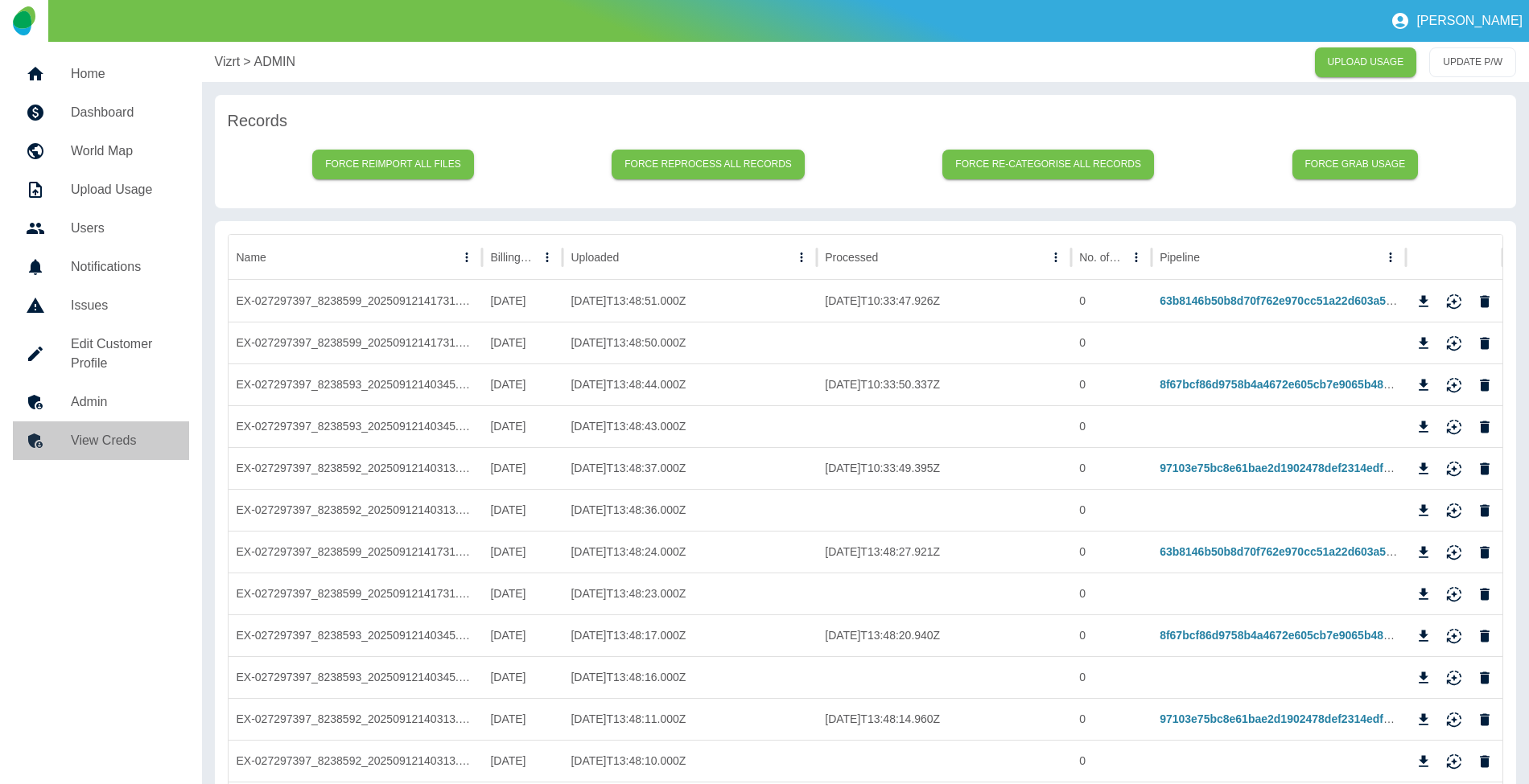
click at [120, 450] on h5 "View Creds" at bounding box center [123, 441] width 105 height 20
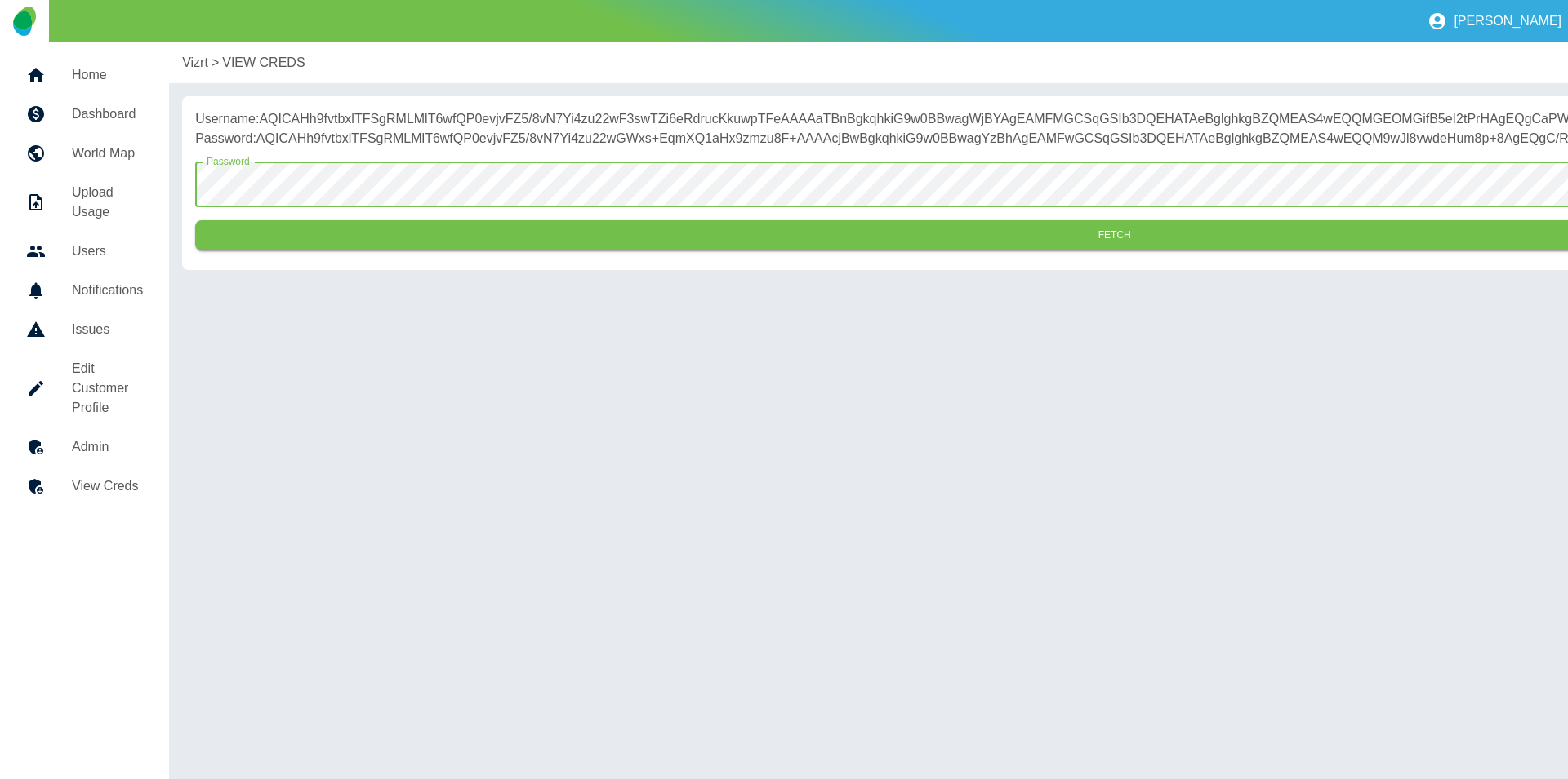
click at [195, 220] on button "Fetch" at bounding box center [1114, 235] width 1838 height 30
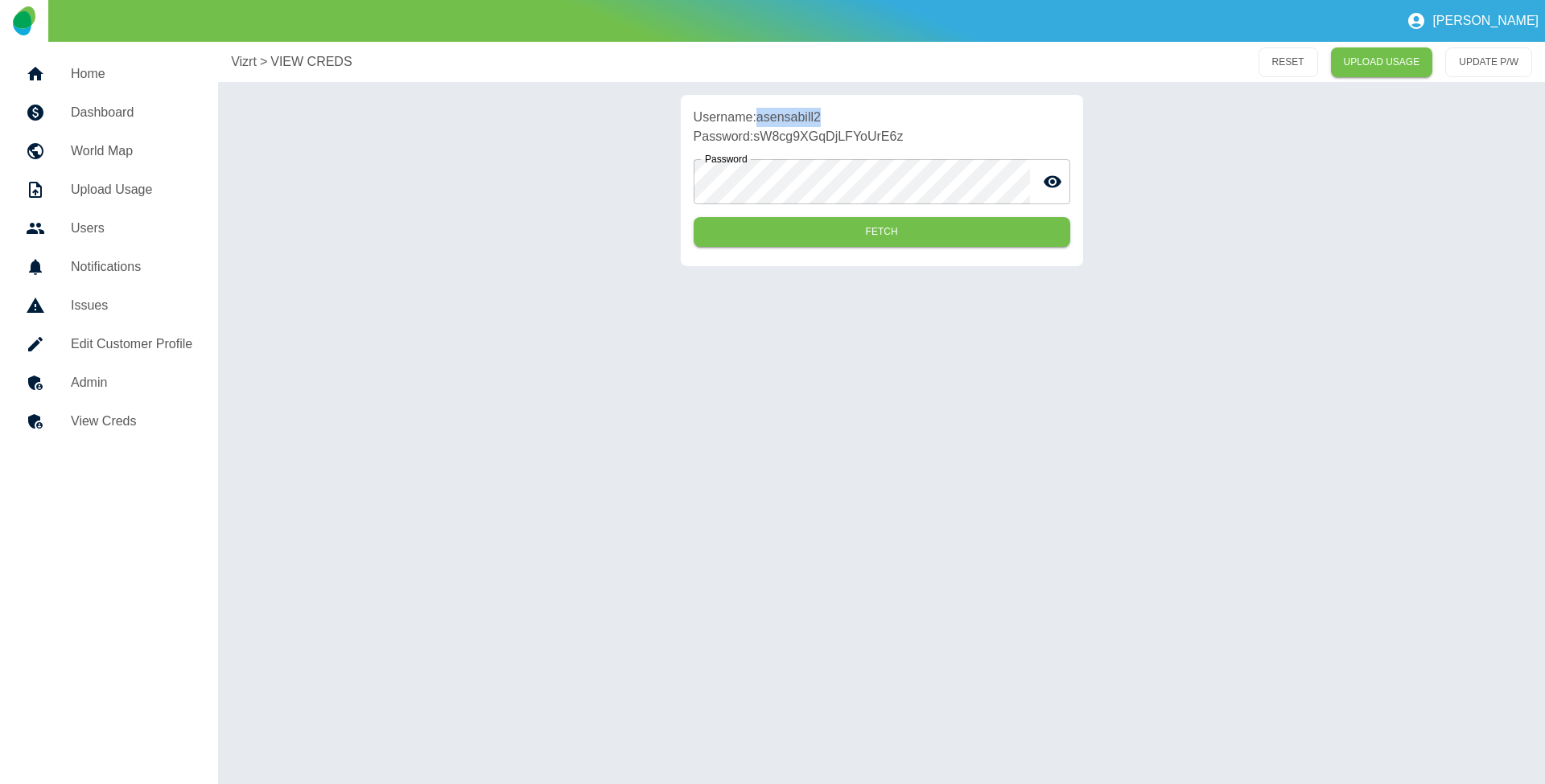
drag, startPoint x: 762, startPoint y: 117, endPoint x: 847, endPoint y: 115, distance: 85.0
click at [847, 115] on p "Username: asensabill2" at bounding box center [882, 118] width 377 height 20
copy p "asensabill2"
drag, startPoint x: 758, startPoint y: 140, endPoint x: 940, endPoint y: 138, distance: 182.0
click at [940, 138] on p "Password: sW8cg9XGqDjLFYoUrE6z" at bounding box center [882, 137] width 377 height 20
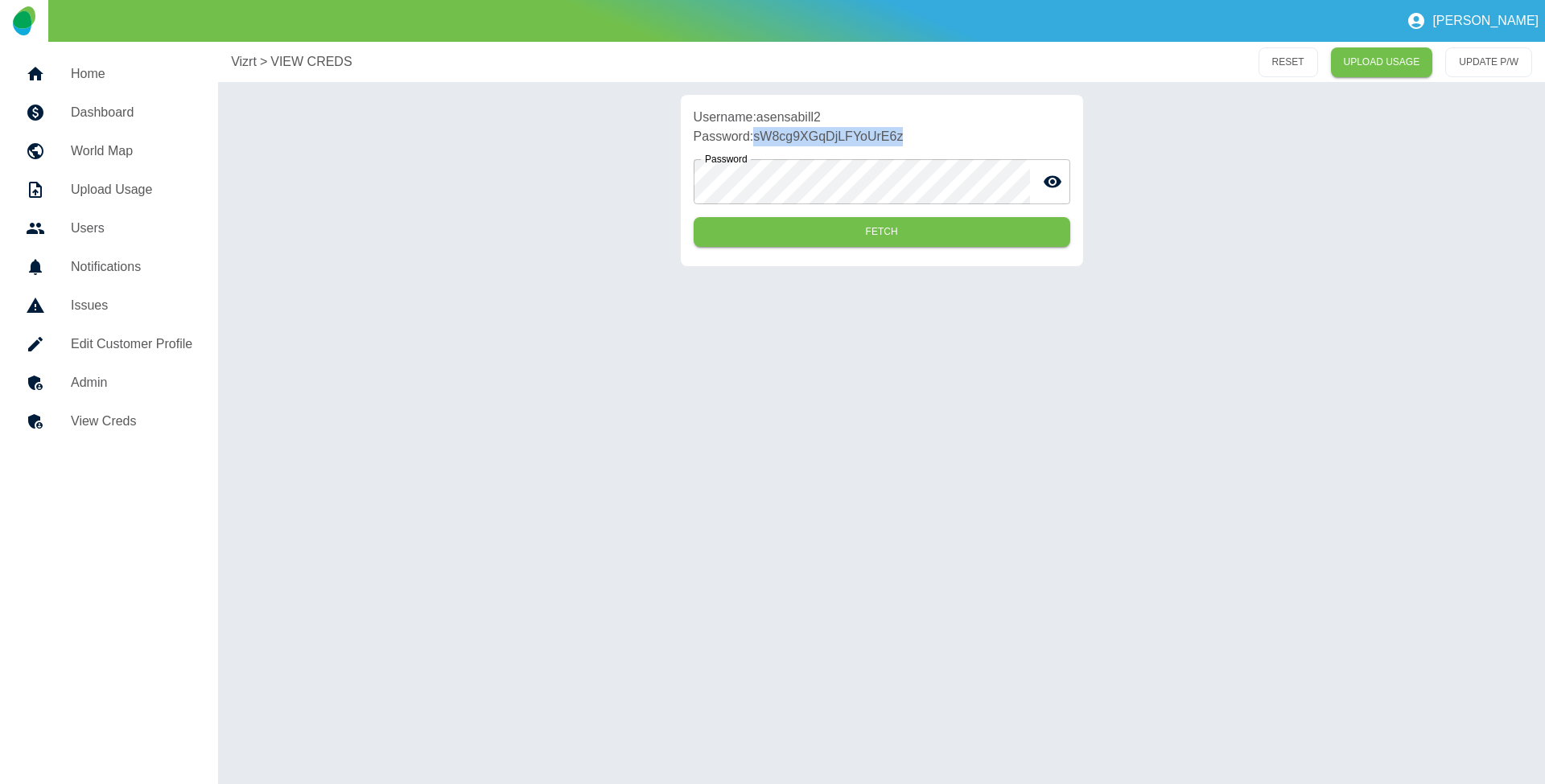
copy p "sW8cg9XGqDjLFYoUrE6z"
drag, startPoint x: 695, startPoint y: 600, endPoint x: 711, endPoint y: 594, distance: 17.1
click at [695, 599] on div "Vizrt > VIEW CREDS RESET UPLOAD USAGE UPDATE P/W Username: asensabill2 Password…" at bounding box center [881, 413] width 1327 height 743
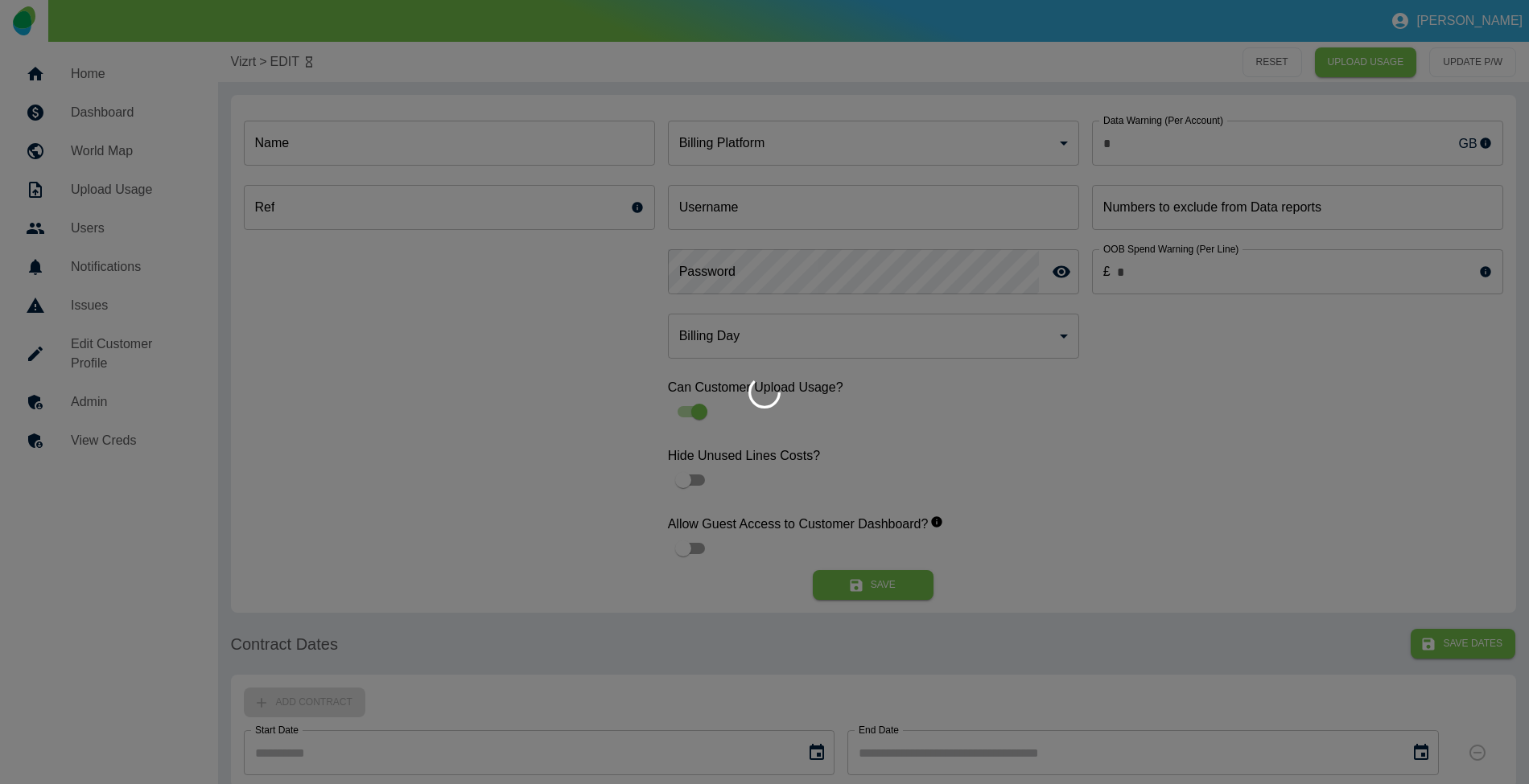
type input "*"
type input "*****"
type input "*"
type input "*********"
type input "**"
